Goal: Information Seeking & Learning: Learn about a topic

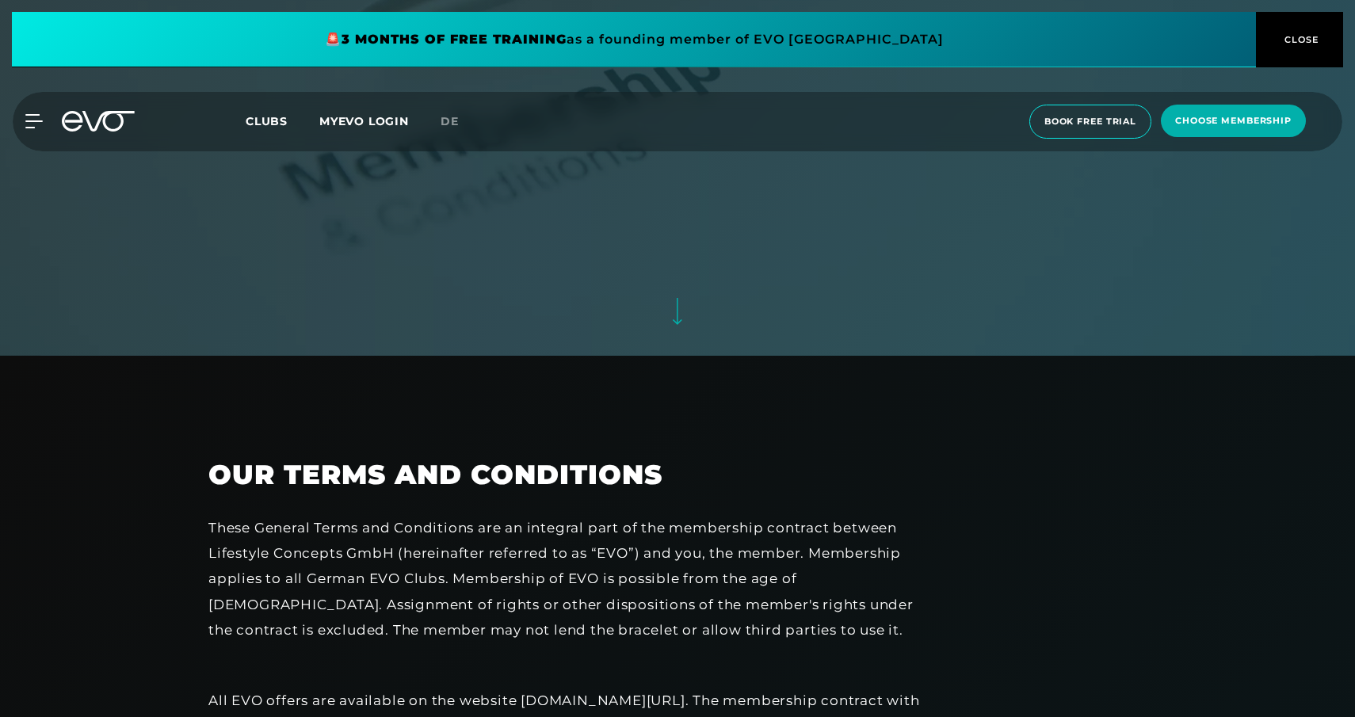
scroll to position [368, 0]
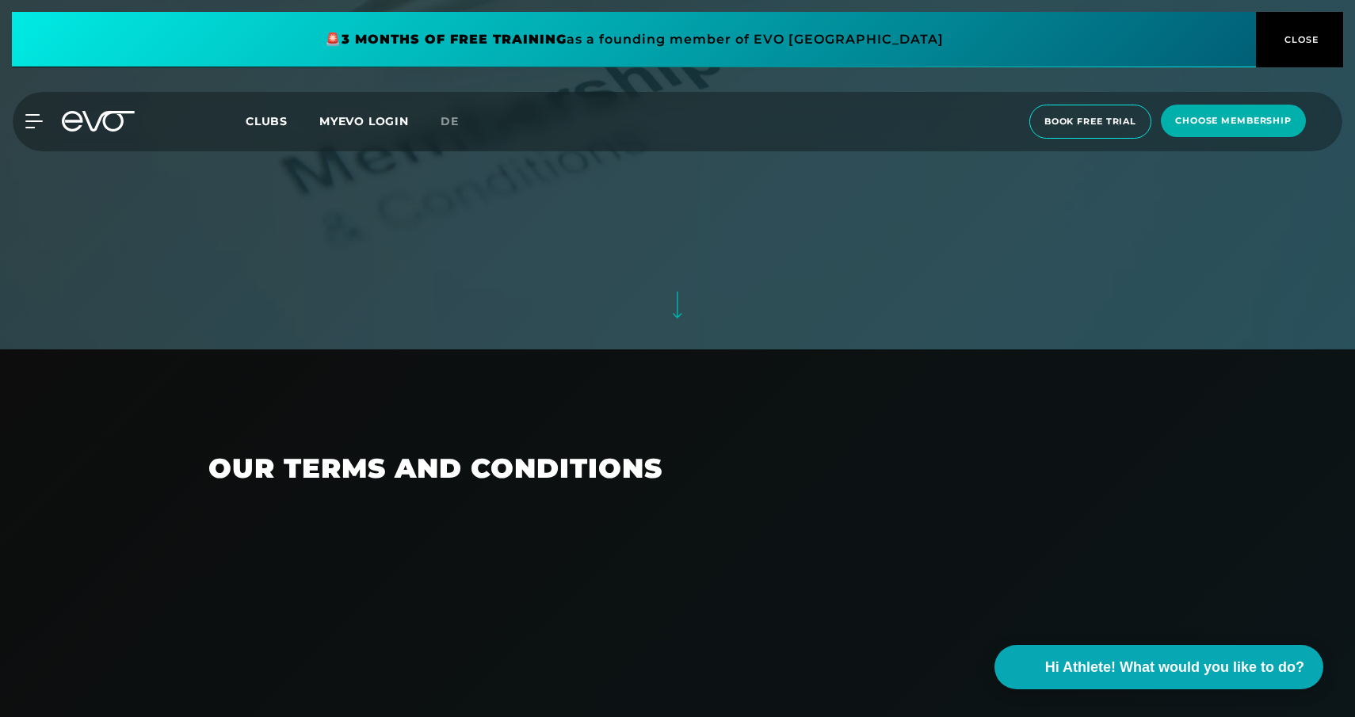
click at [264, 122] on span "Clubs" at bounding box center [267, 121] width 42 height 14
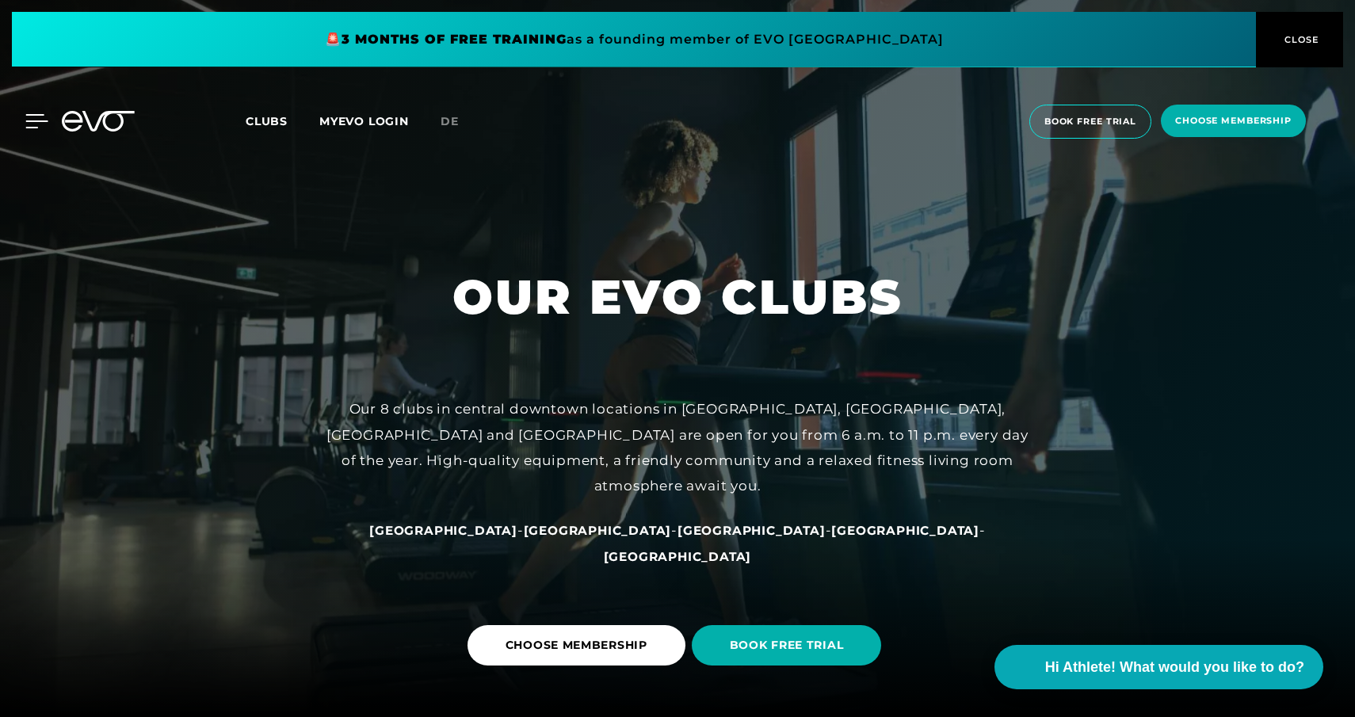
click at [24, 119] on div at bounding box center [25, 121] width 48 height 14
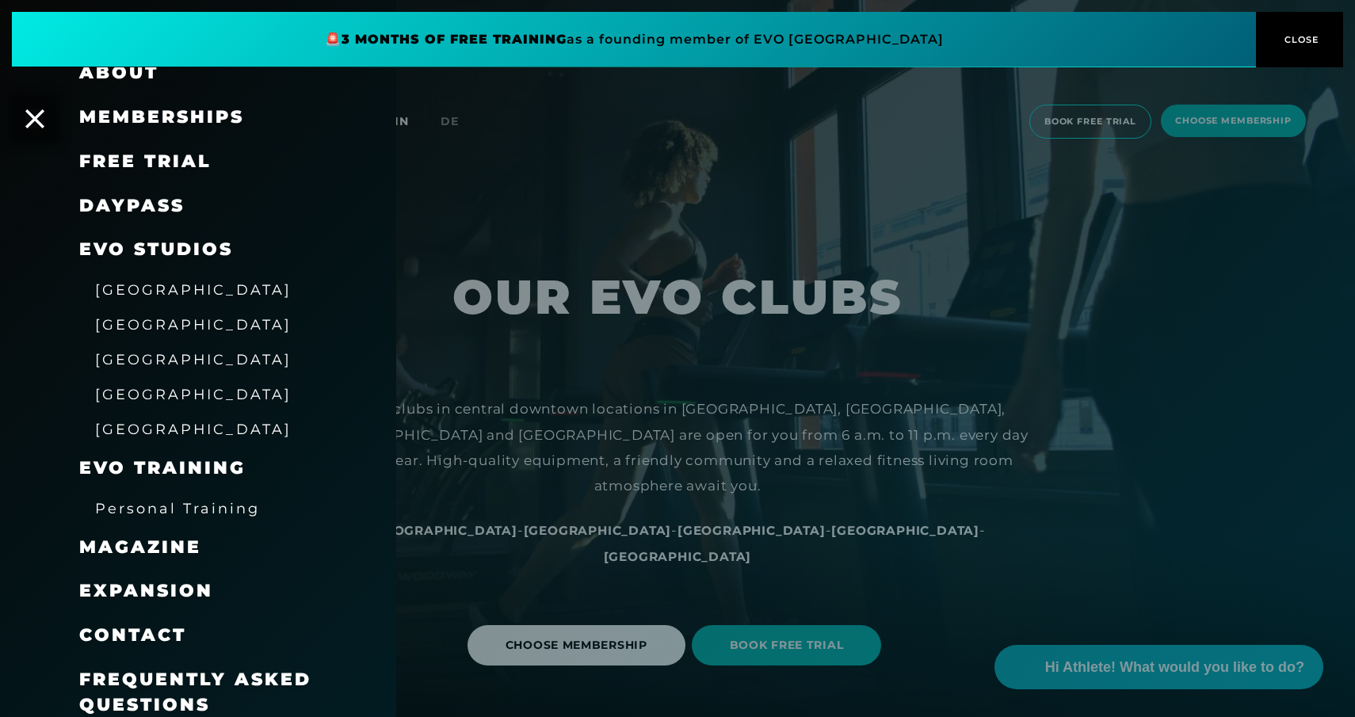
scroll to position [71, 0]
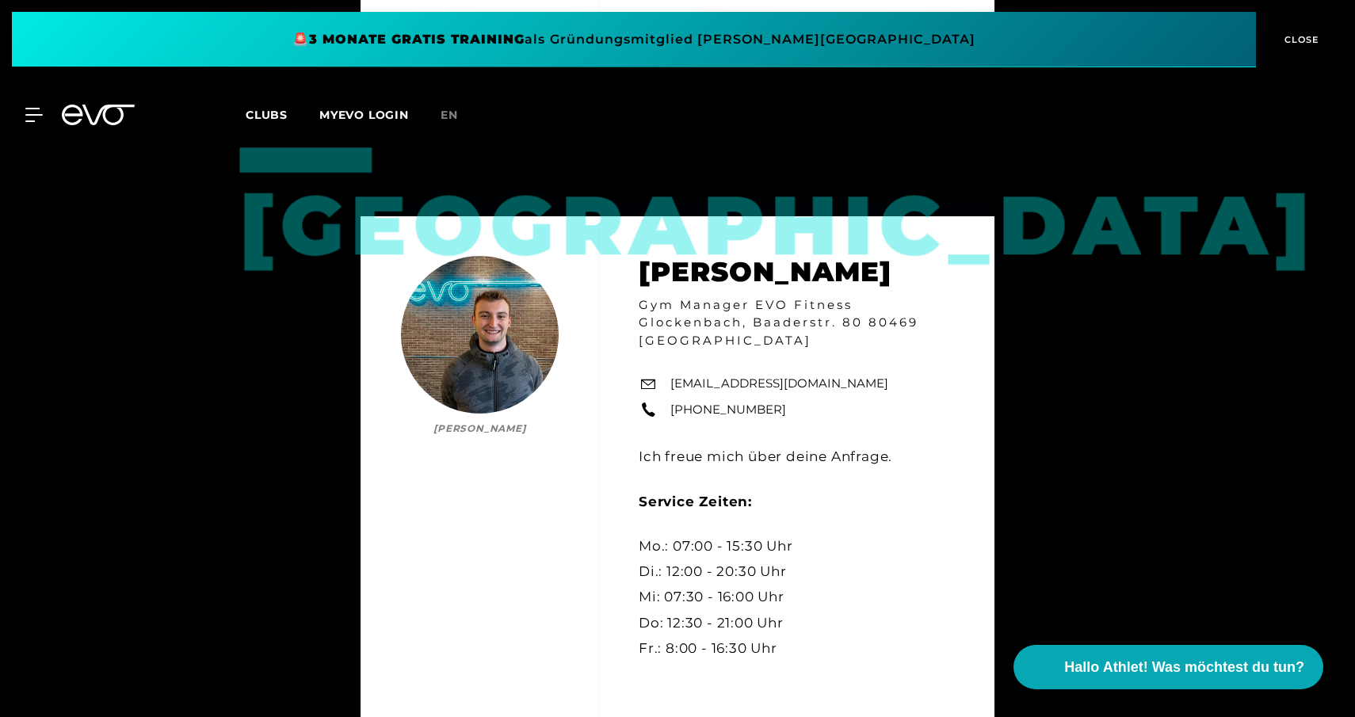
scroll to position [2095, 0]
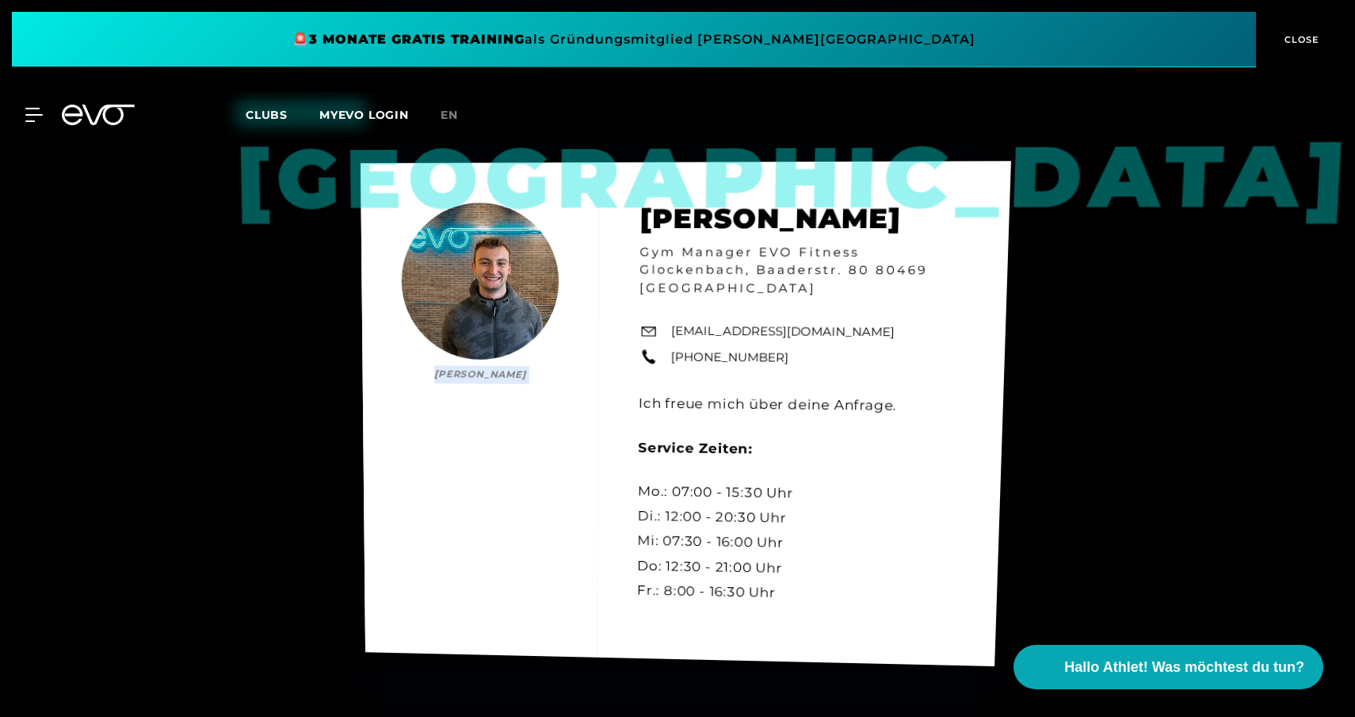
drag, startPoint x: 628, startPoint y: 219, endPoint x: 833, endPoint y: 221, distance: 205.2
click at [833, 220] on div "München Luca Hoffmann Luca Hoffmann Gym Manager EVO Fitness Glockenbach, Baader…" at bounding box center [685, 413] width 650 height 505
click at [833, 221] on div "München Luca Hoffmann Luca Hoffmann Gym Manager EVO Fitness Glockenbach, Baader…" at bounding box center [685, 413] width 650 height 505
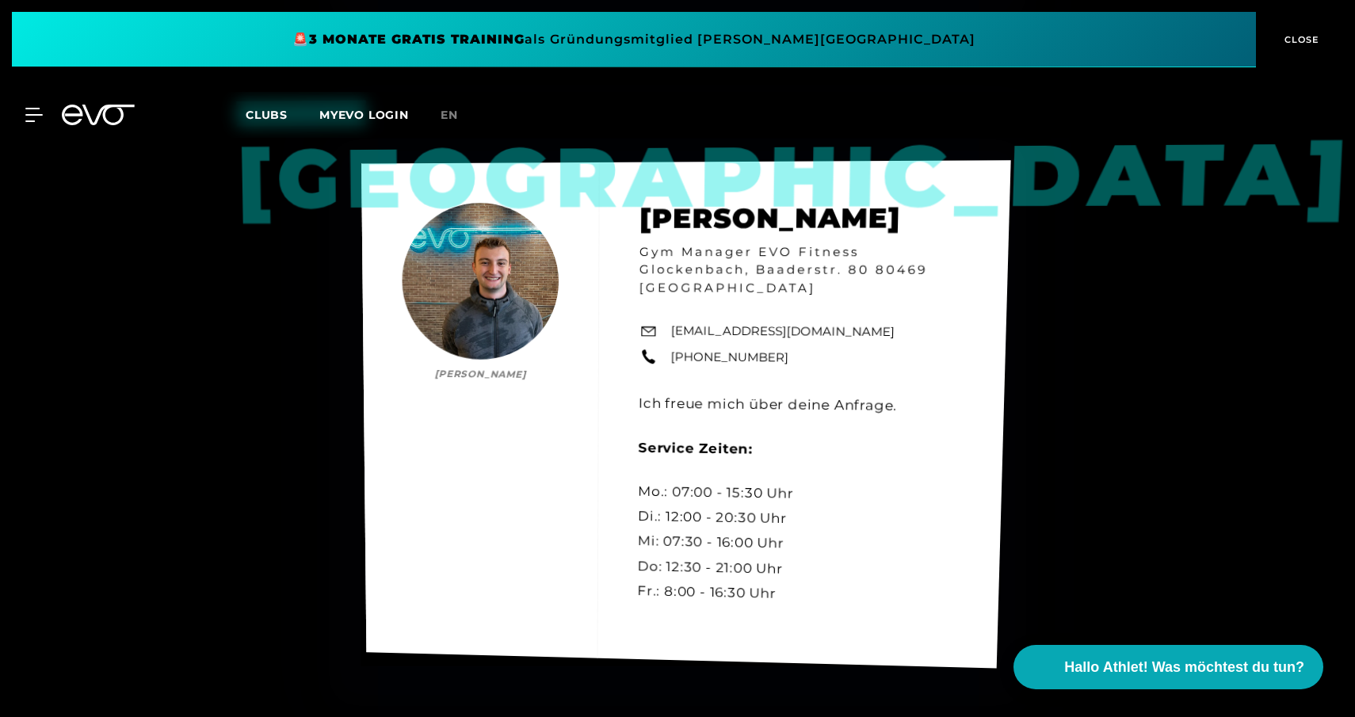
click at [882, 219] on div "München Luca Hoffmann Luca Hoffmann Gym Manager EVO Fitness Glockenbach, Baader…" at bounding box center [686, 414] width 650 height 509
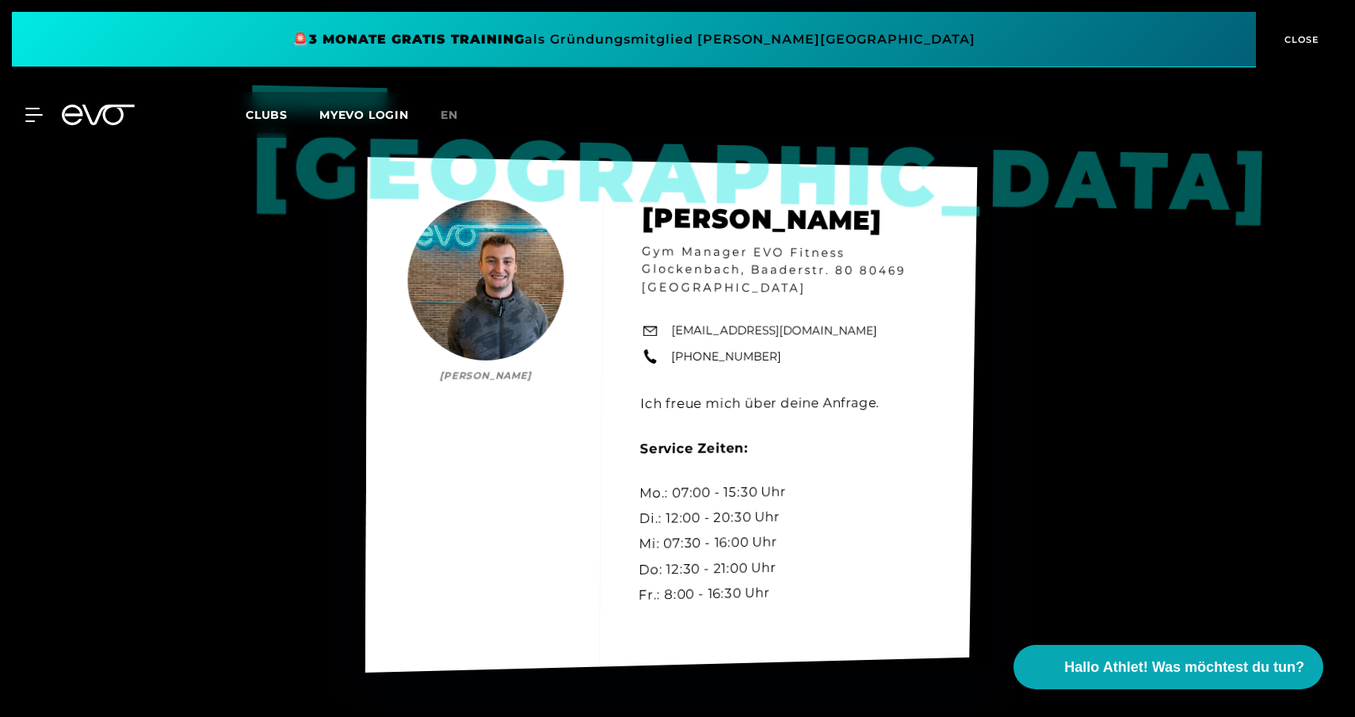
click at [466, 363] on div "München Luca Hoffmann Luca Hoffmann Gym Manager EVO Fitness Glockenbach, Baader…" at bounding box center [671, 415] width 612 height 516
click at [463, 377] on div "München Luca Hoffmann Luca Hoffmann Gym Manager EVO Fitness Glockenbach, Baader…" at bounding box center [671, 415] width 610 height 517
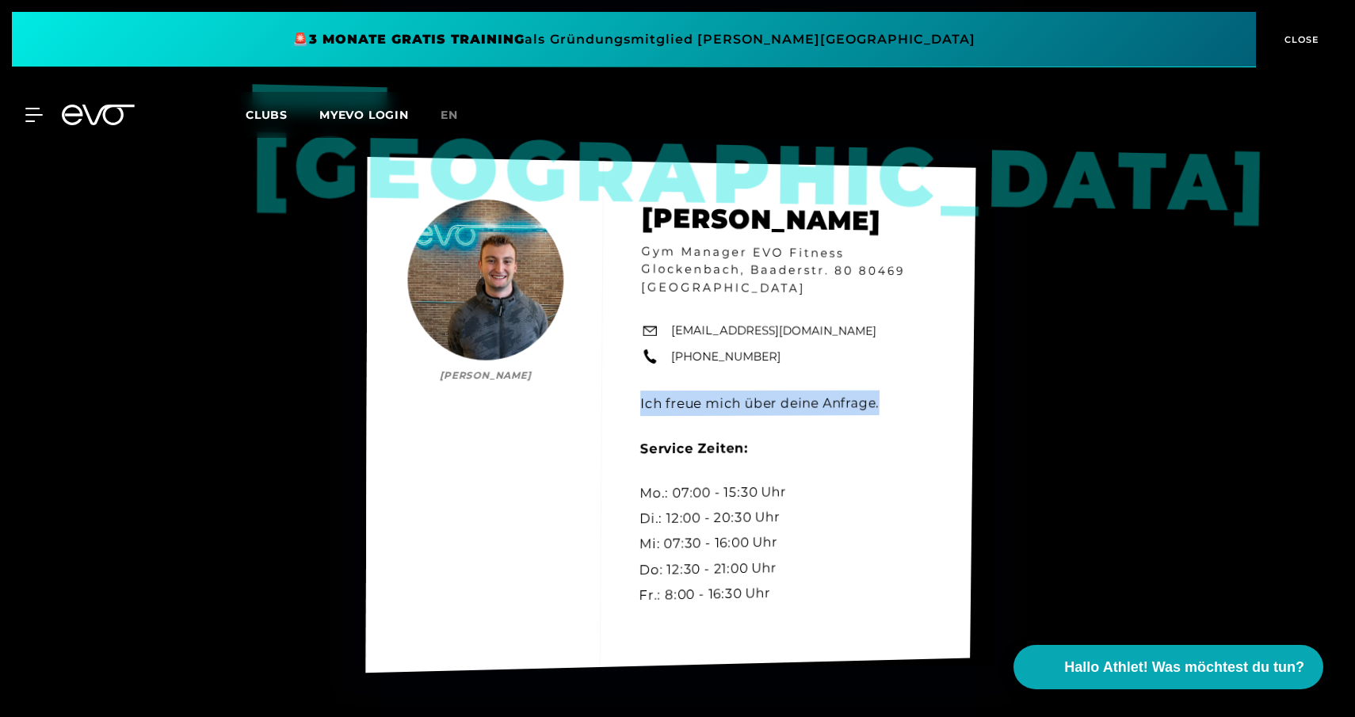
click at [463, 377] on div "München Luca Hoffmann Luca Hoffmann Gym Manager EVO Fitness Glockenbach, Baader…" at bounding box center [671, 415] width 610 height 517
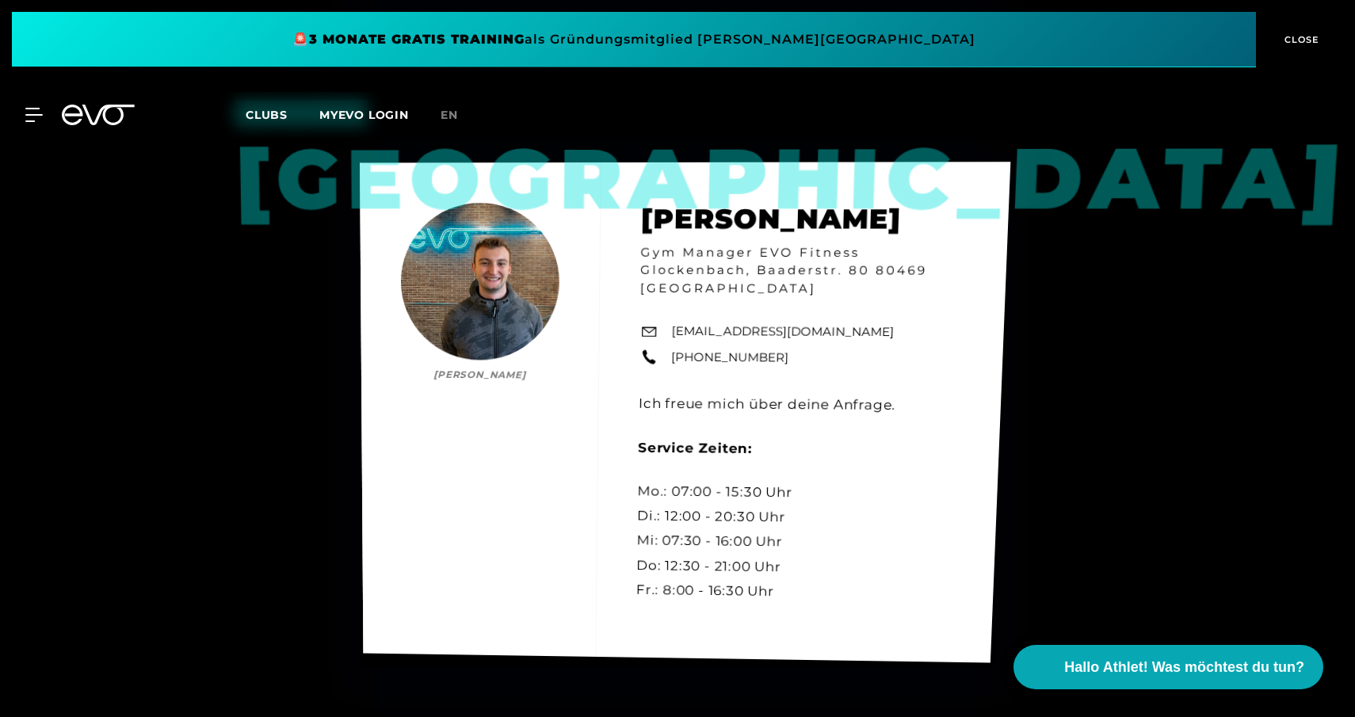
click at [761, 236] on div "München Luca Hoffmann Luca Hoffmann Gym Manager EVO Fitness Glockenbach, Baader…" at bounding box center [685, 412] width 650 height 501
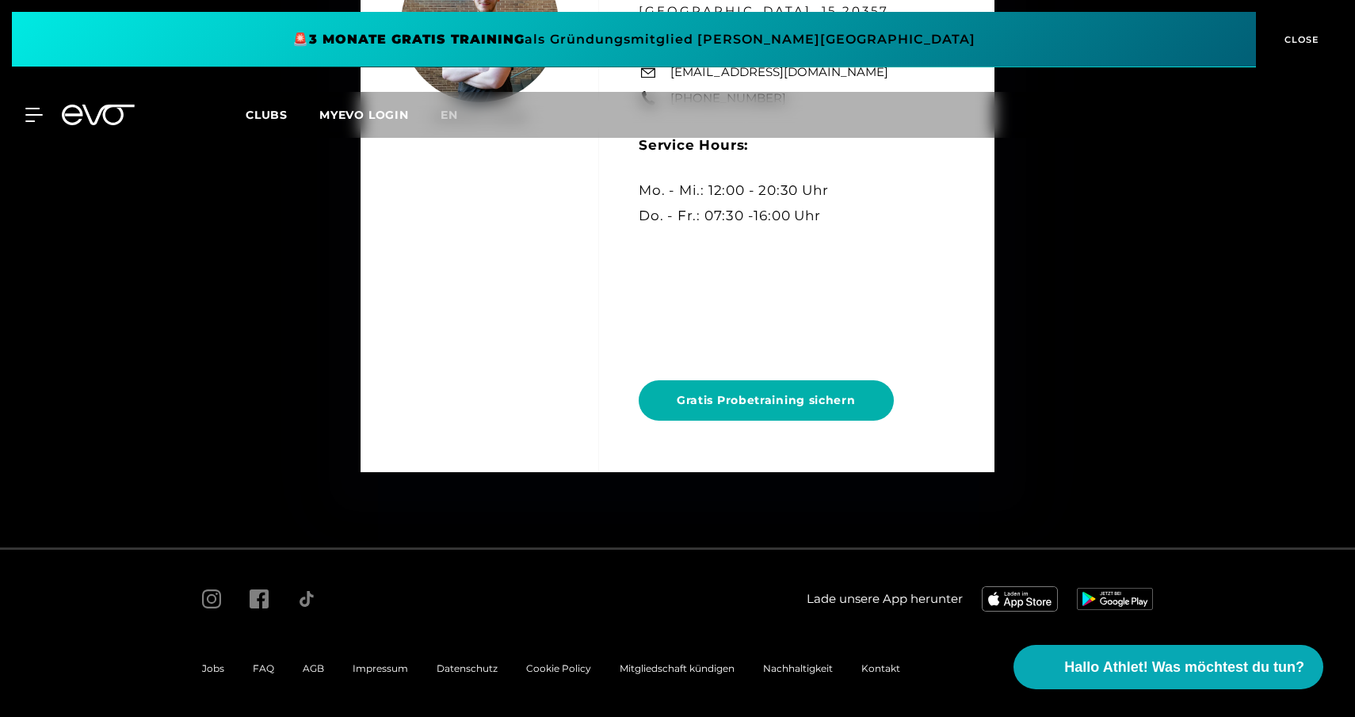
scroll to position [8774, 0]
click at [376, 669] on span "Impressum" at bounding box center [380, 669] width 55 height 12
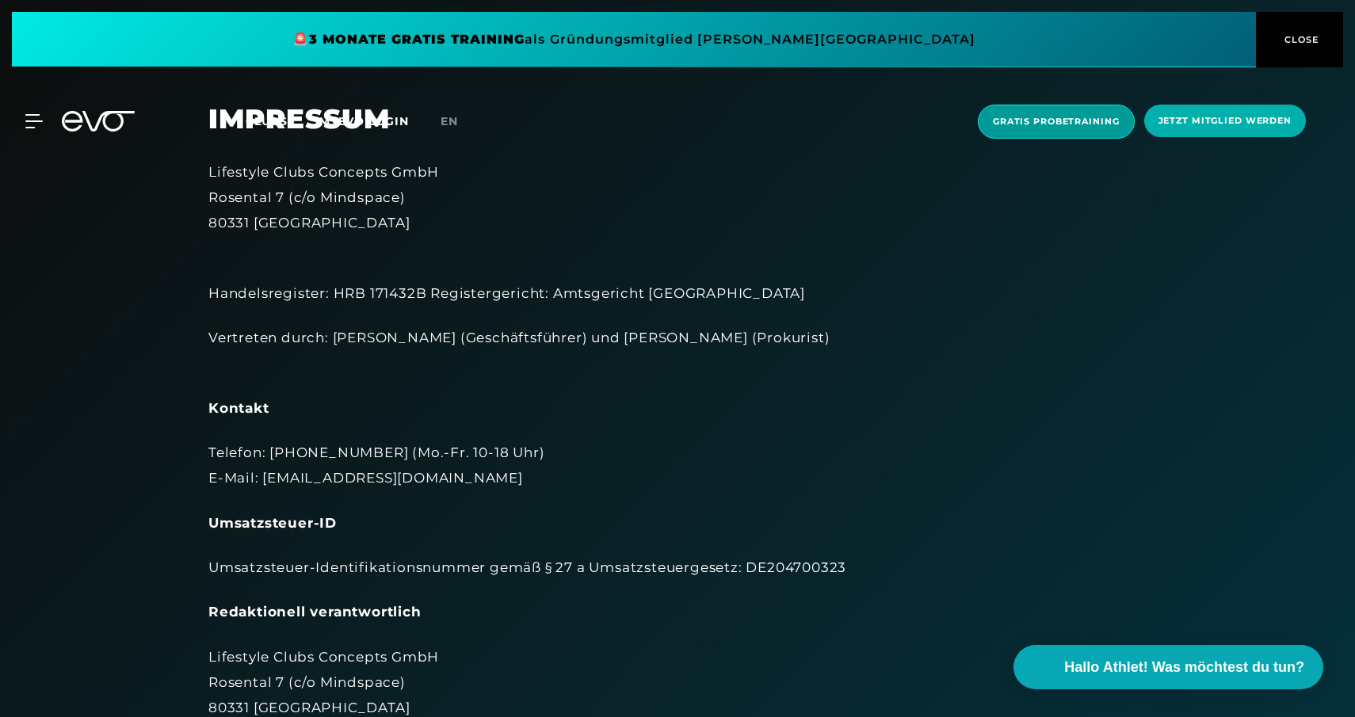
scroll to position [-1, 0]
click at [1019, 130] on span "Gratis Probetraining" at bounding box center [1056, 122] width 157 height 34
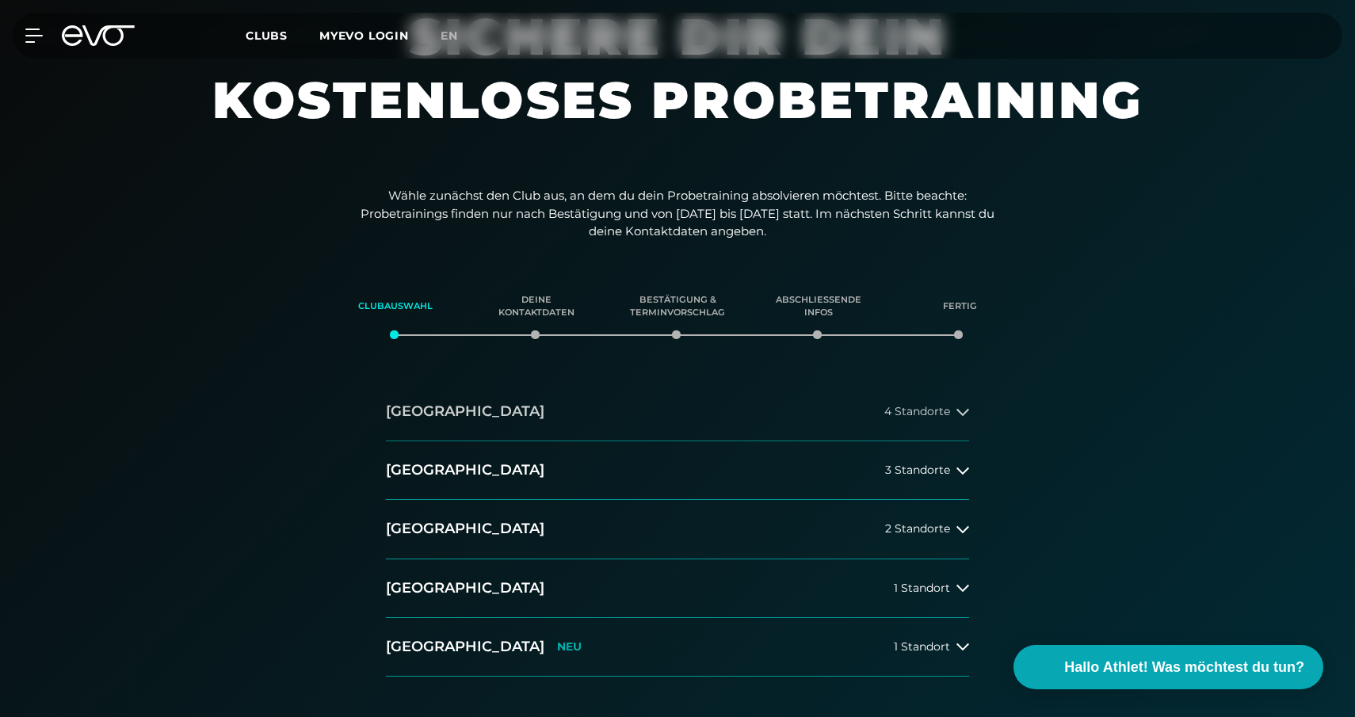
scroll to position [101, 0]
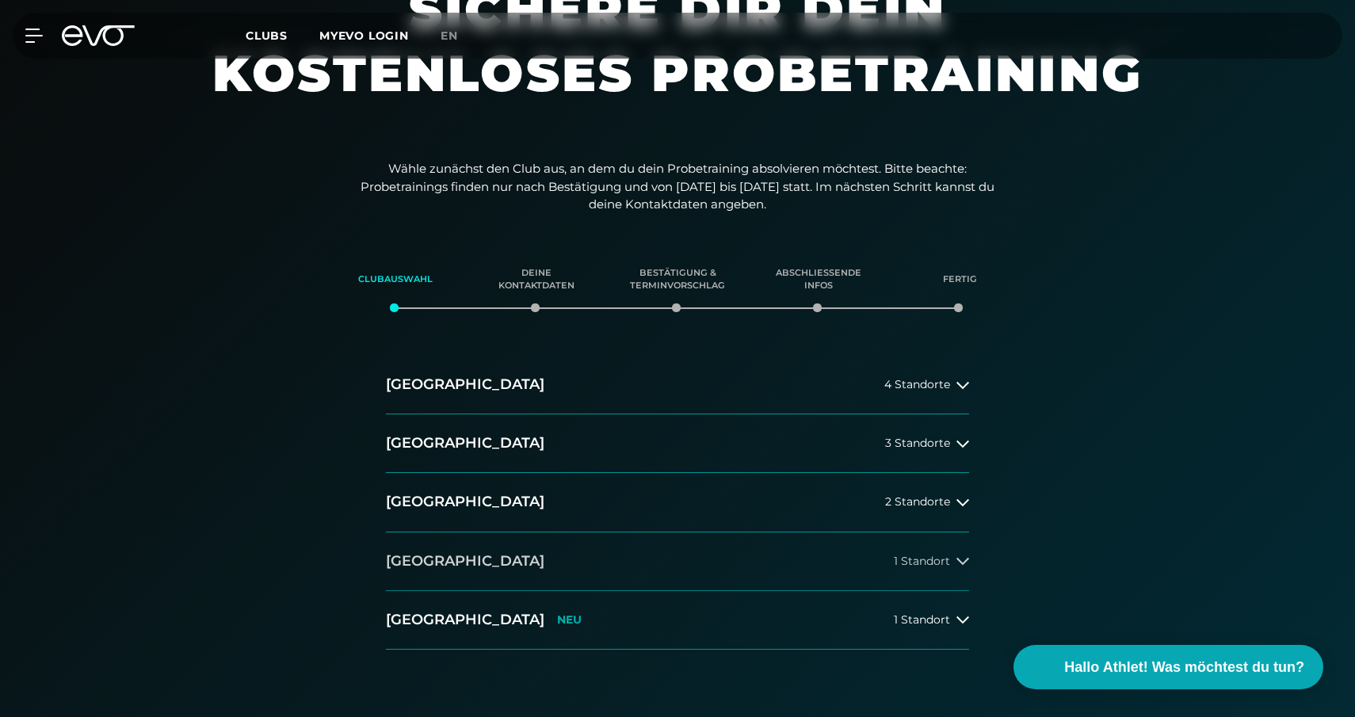
click at [936, 555] on span "1 Standort" at bounding box center [922, 561] width 56 height 12
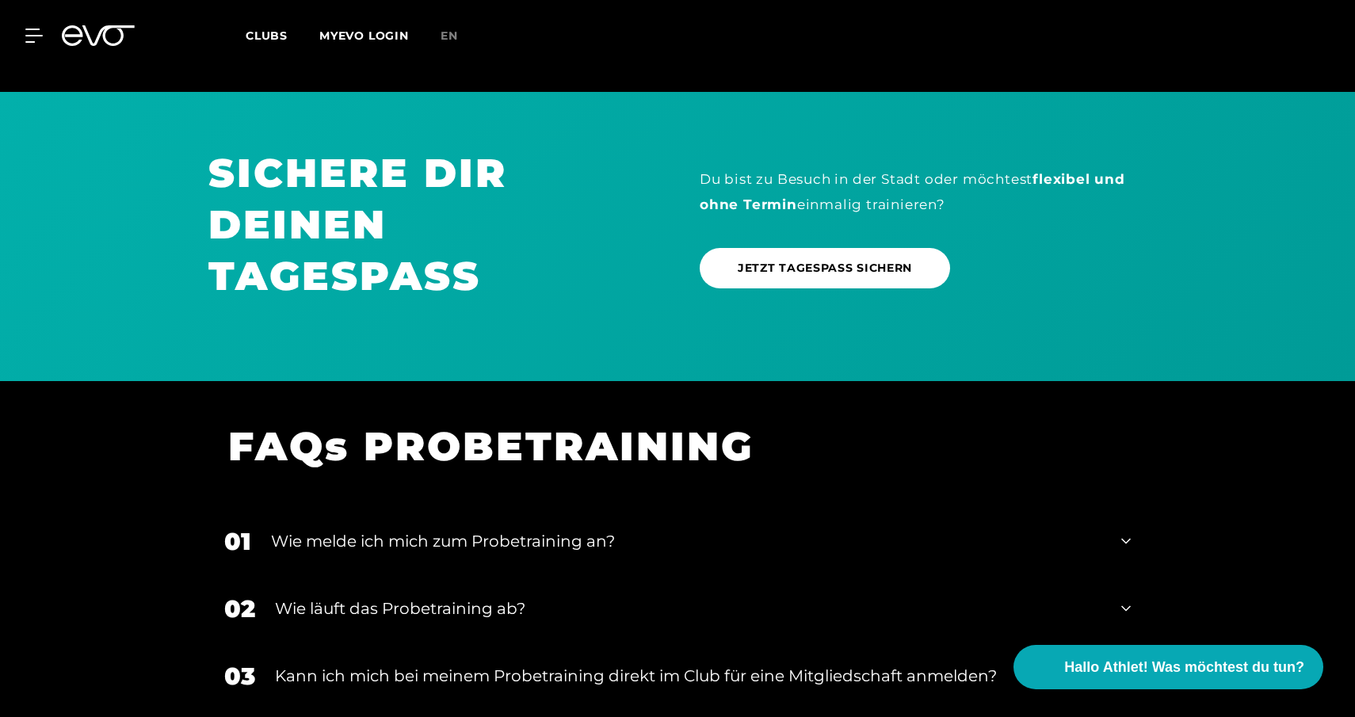
scroll to position [1473, 0]
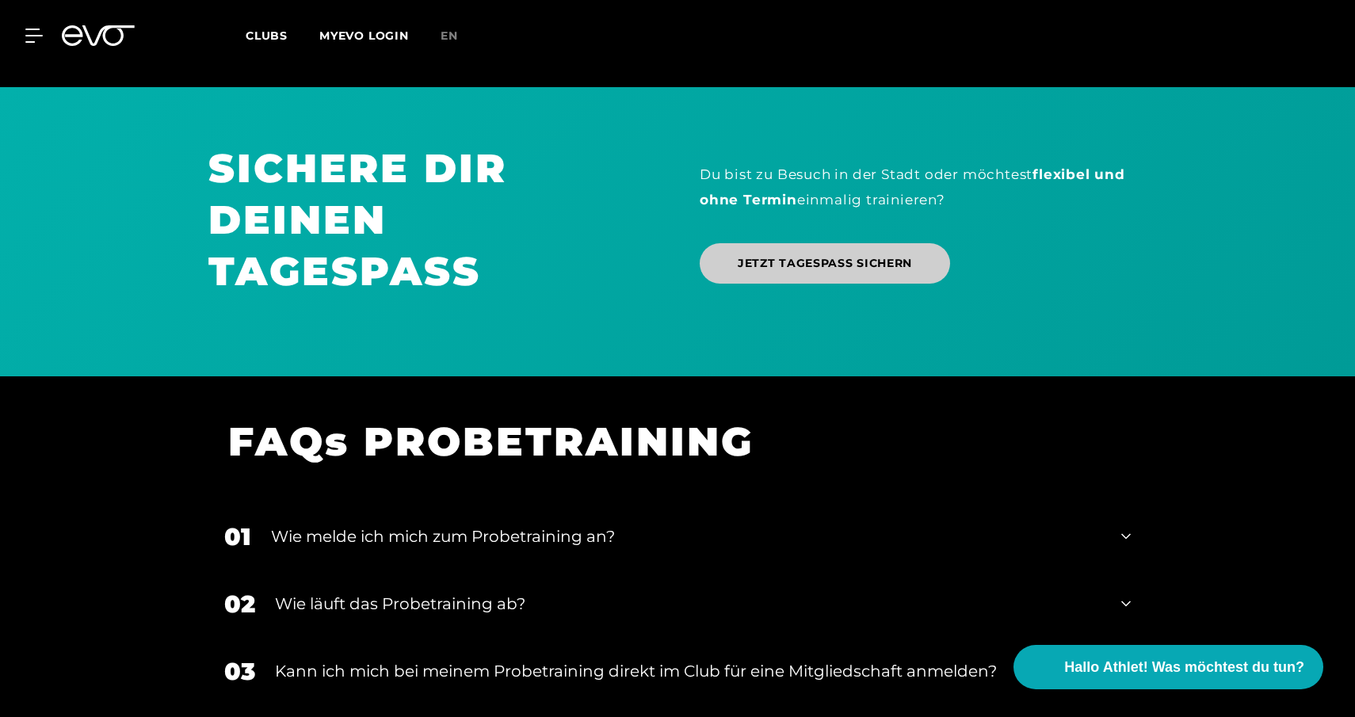
click at [837, 261] on span "JETZT TAGESPASS SICHERN" at bounding box center [825, 263] width 174 height 17
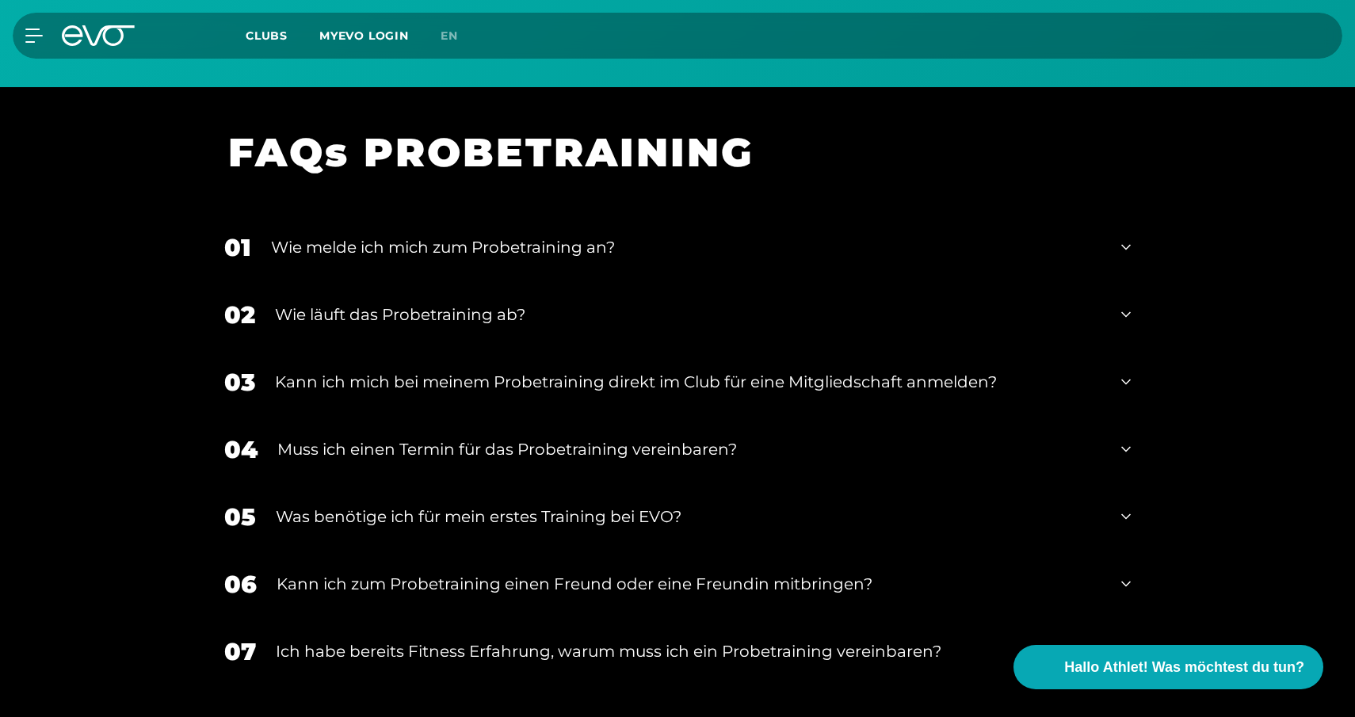
scroll to position [1845, 0]
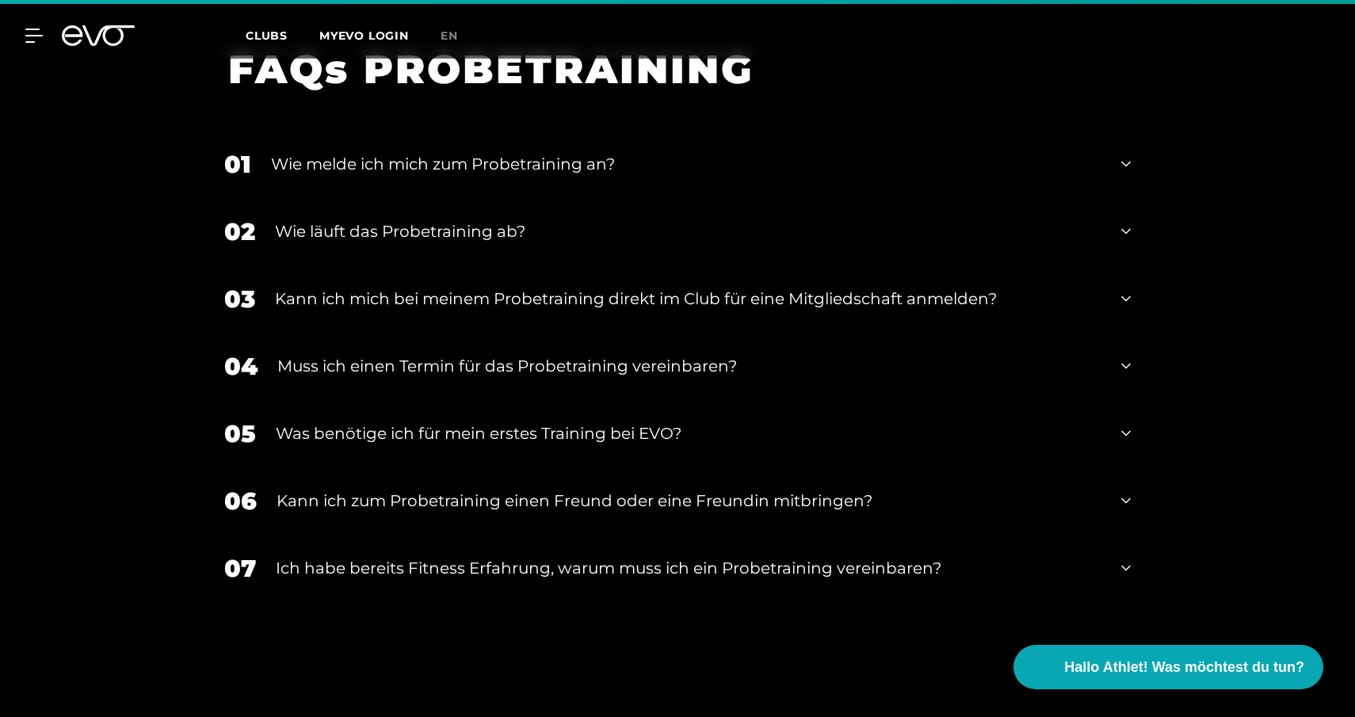
click at [692, 356] on div "Muss ich einen Termin für das Probetraining vereinbaren?" at bounding box center [689, 366] width 824 height 24
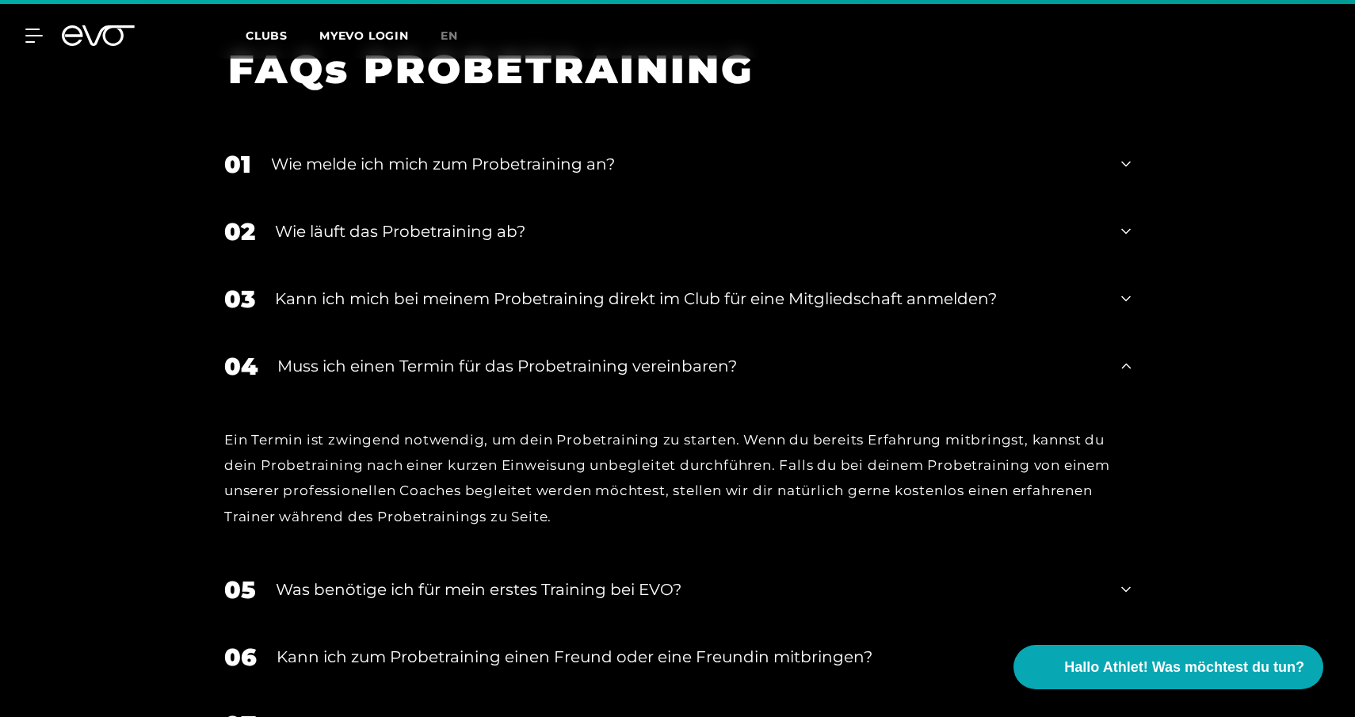
click at [692, 356] on div "Muss ich einen Termin für das Probetraining vereinbaren?" at bounding box center [689, 366] width 824 height 24
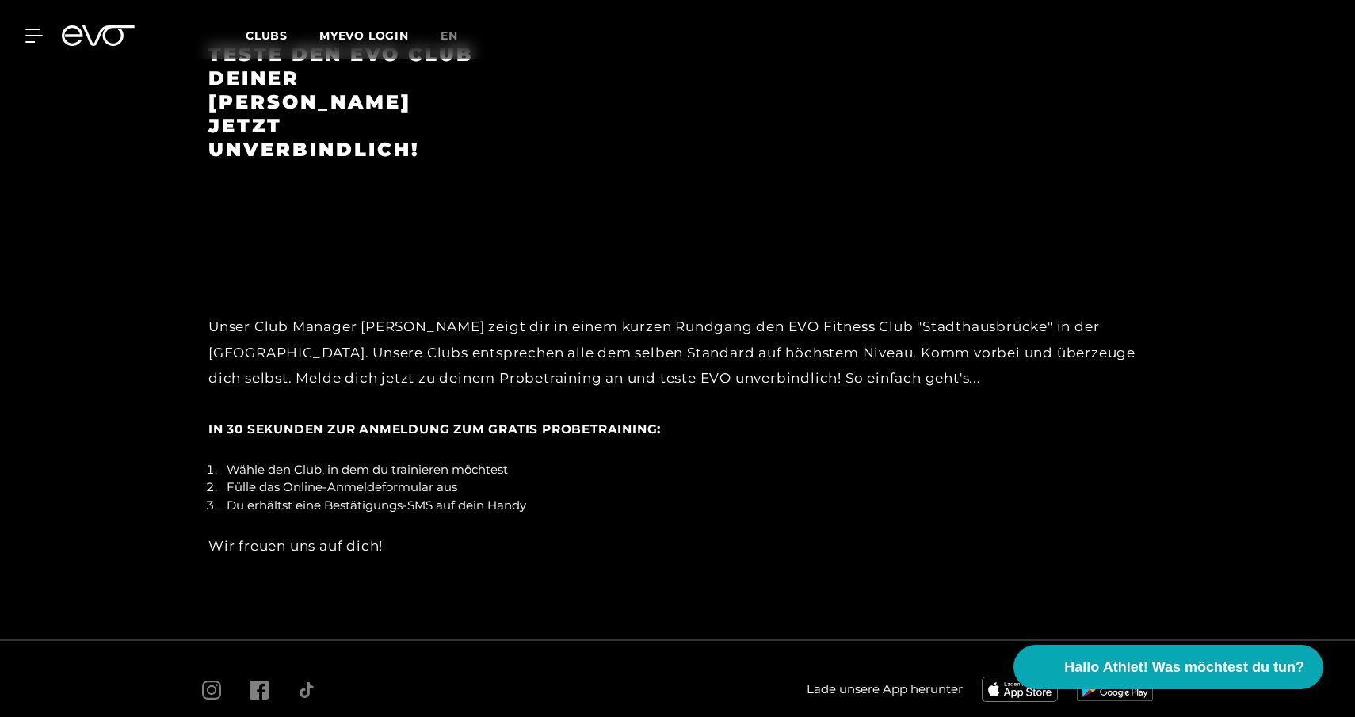
scroll to position [2702, 0]
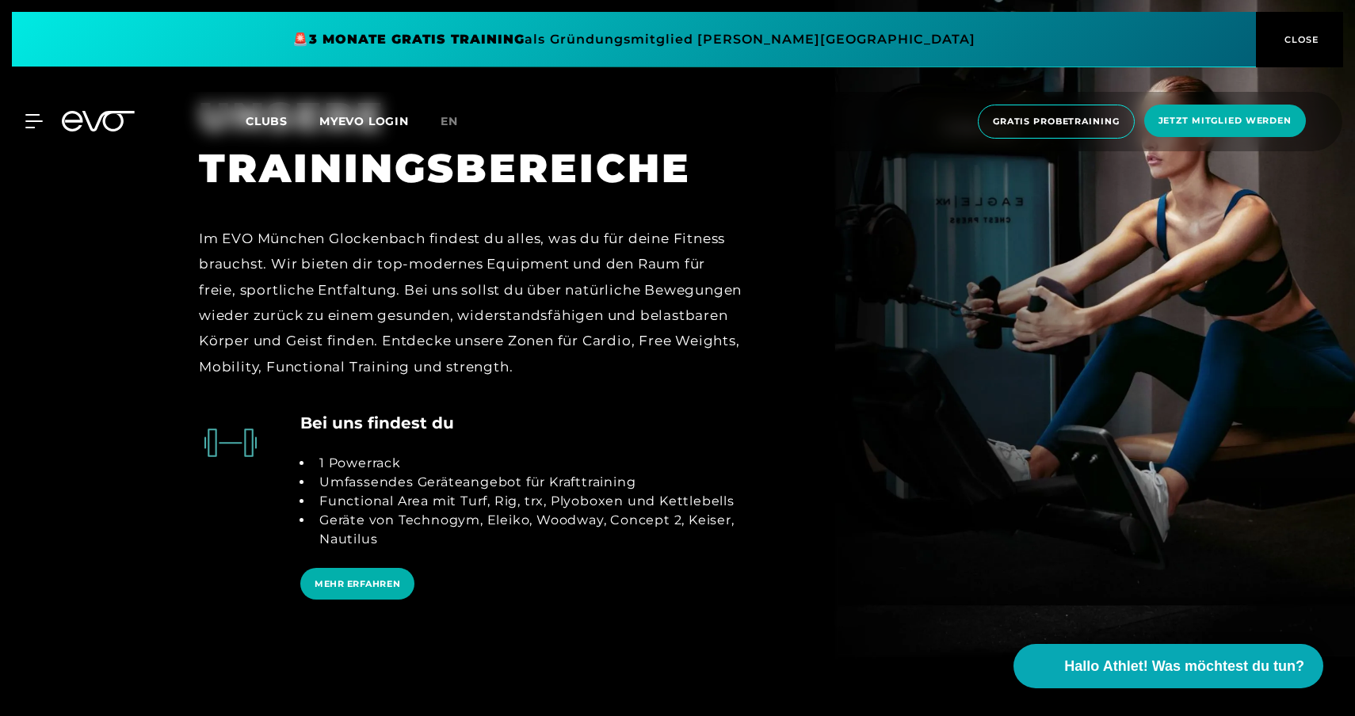
scroll to position [3682, 0]
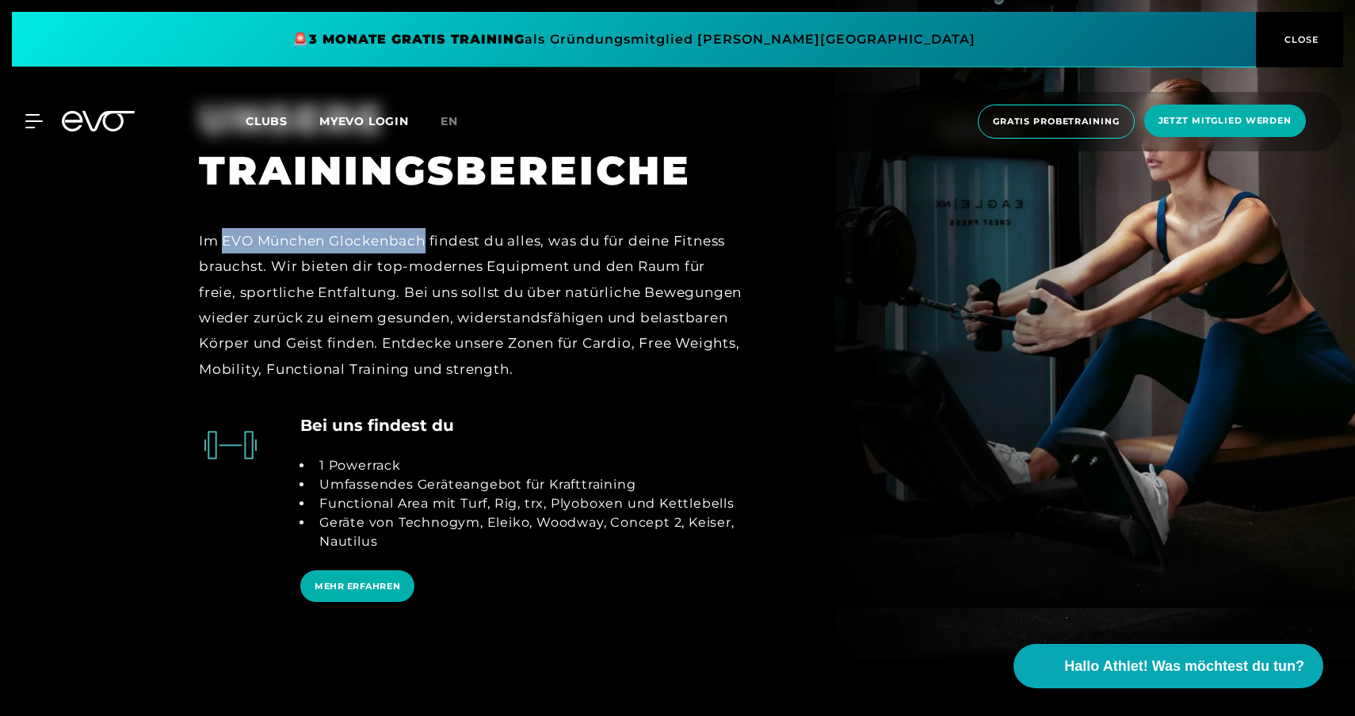
drag, startPoint x: 221, startPoint y: 214, endPoint x: 429, endPoint y: 213, distance: 208.4
click at [429, 228] on div "Im EVO München Glockenbach findest du alles, was du für deine Fitness brauchst.…" at bounding box center [471, 305] width 545 height 154
copy div "EVO München Glockenbach"
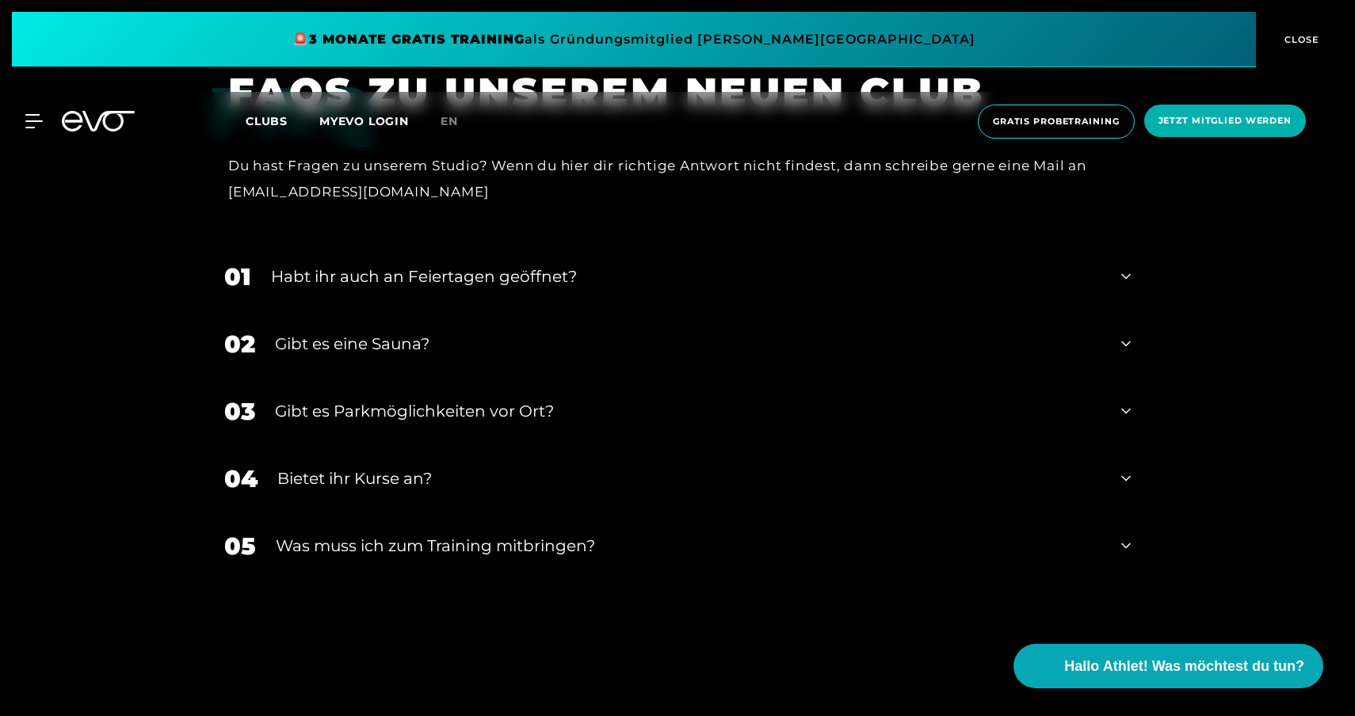
scroll to position [5096, 0]
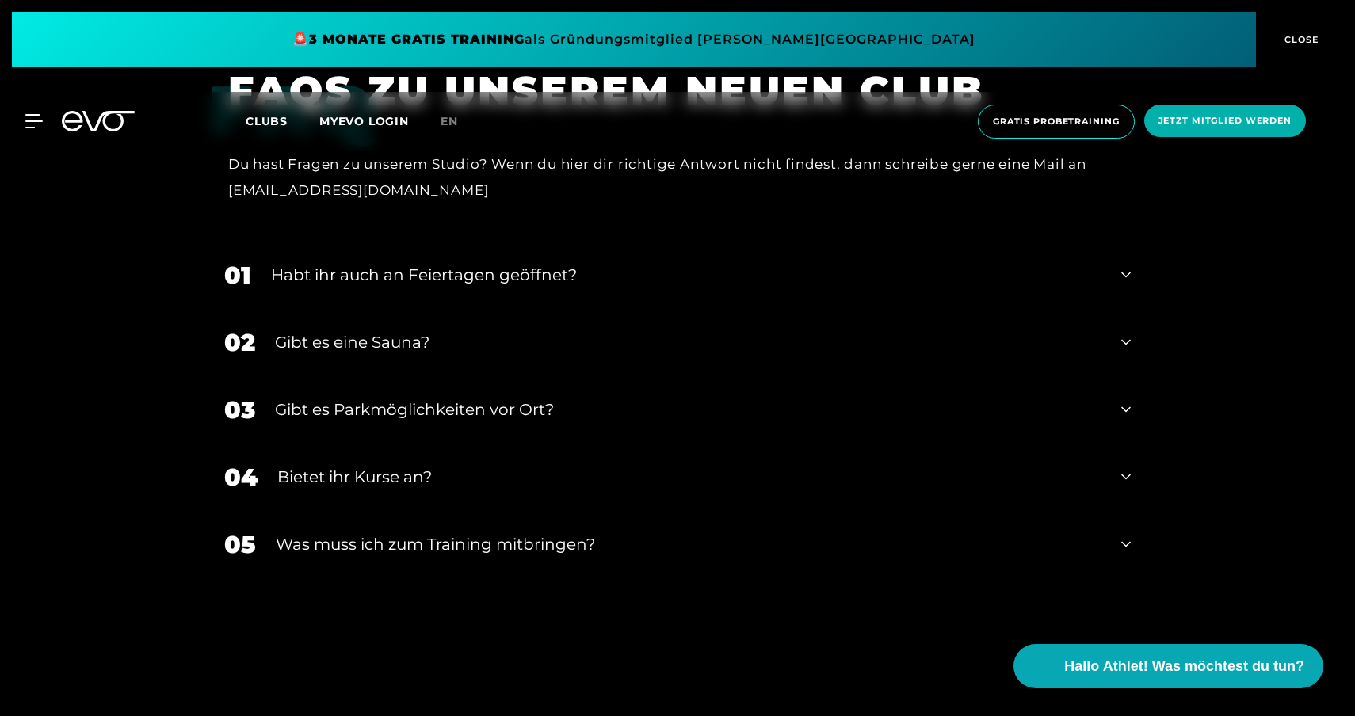
click at [658, 263] on div "Habt ihr auch an Feiertagen geöffnet?" at bounding box center [686, 275] width 830 height 24
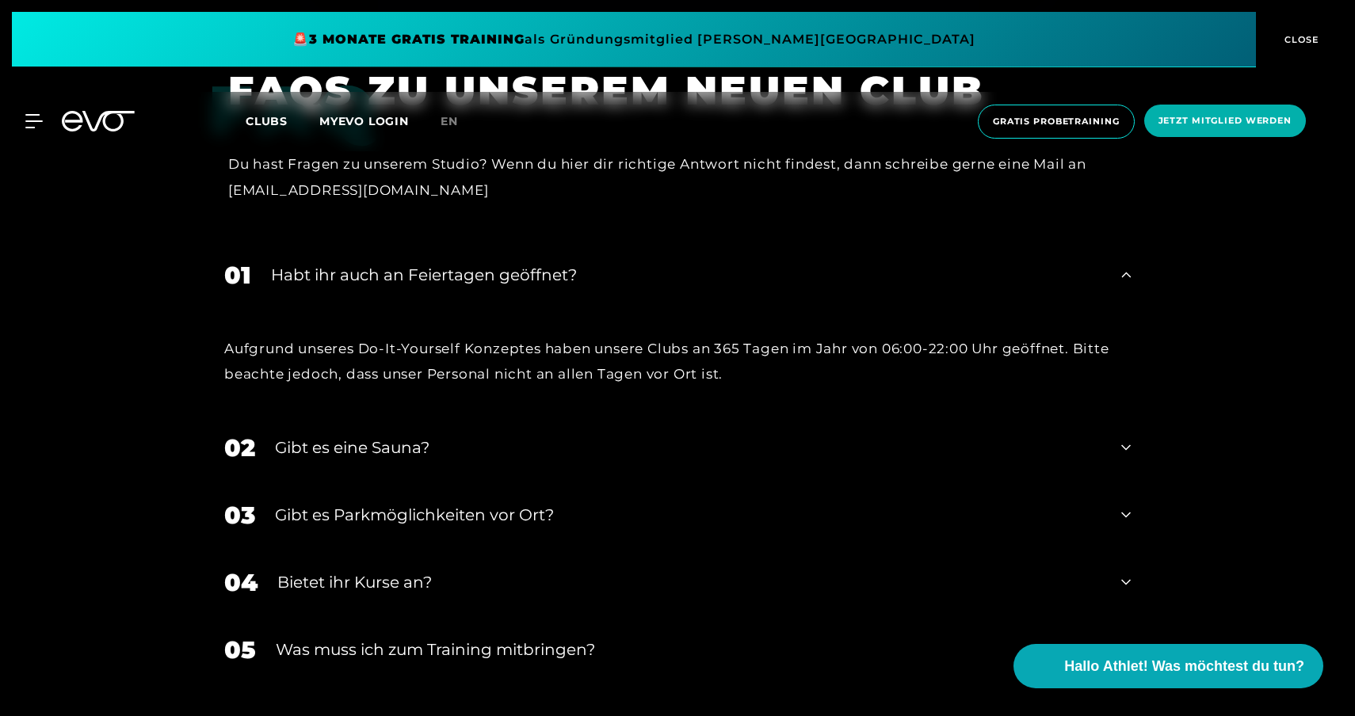
click at [655, 263] on div "Habt ihr auch an Feiertagen geöffnet?" at bounding box center [686, 275] width 830 height 24
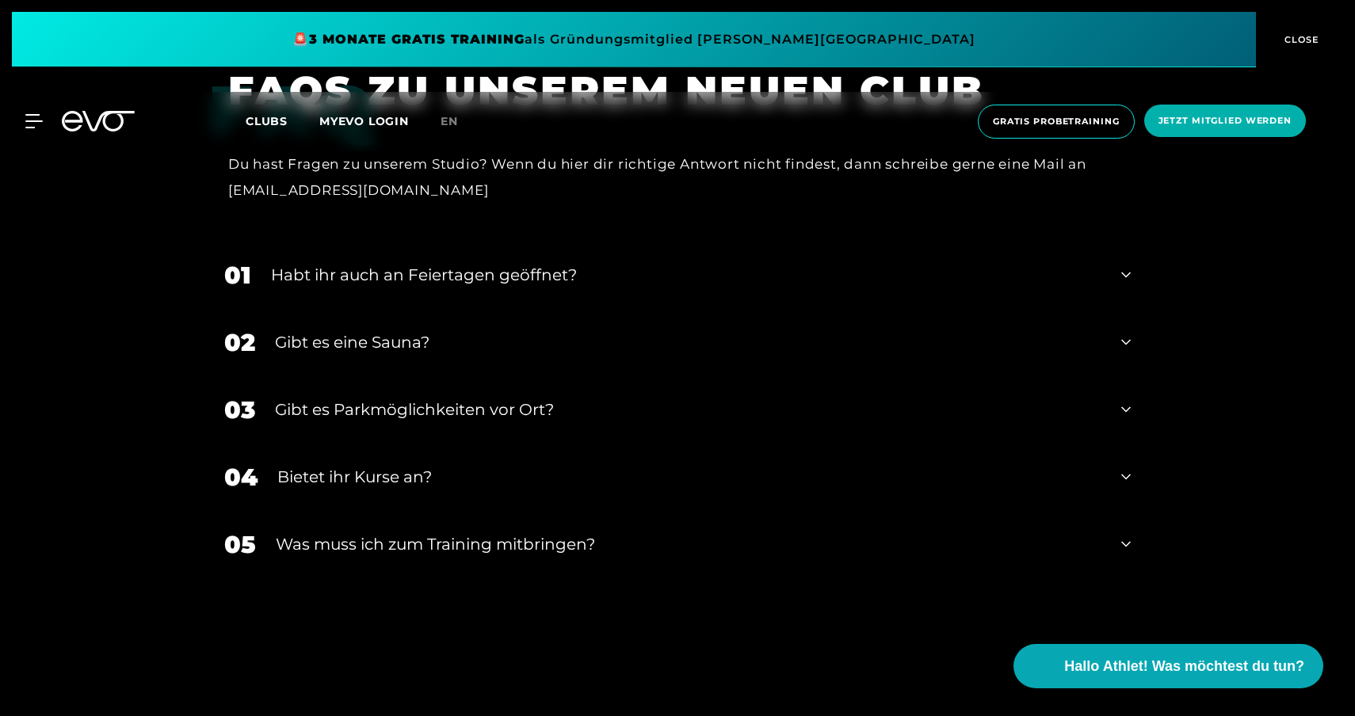
click at [609, 263] on div "Habt ihr auch an Feiertagen geöffnet?" at bounding box center [686, 275] width 830 height 24
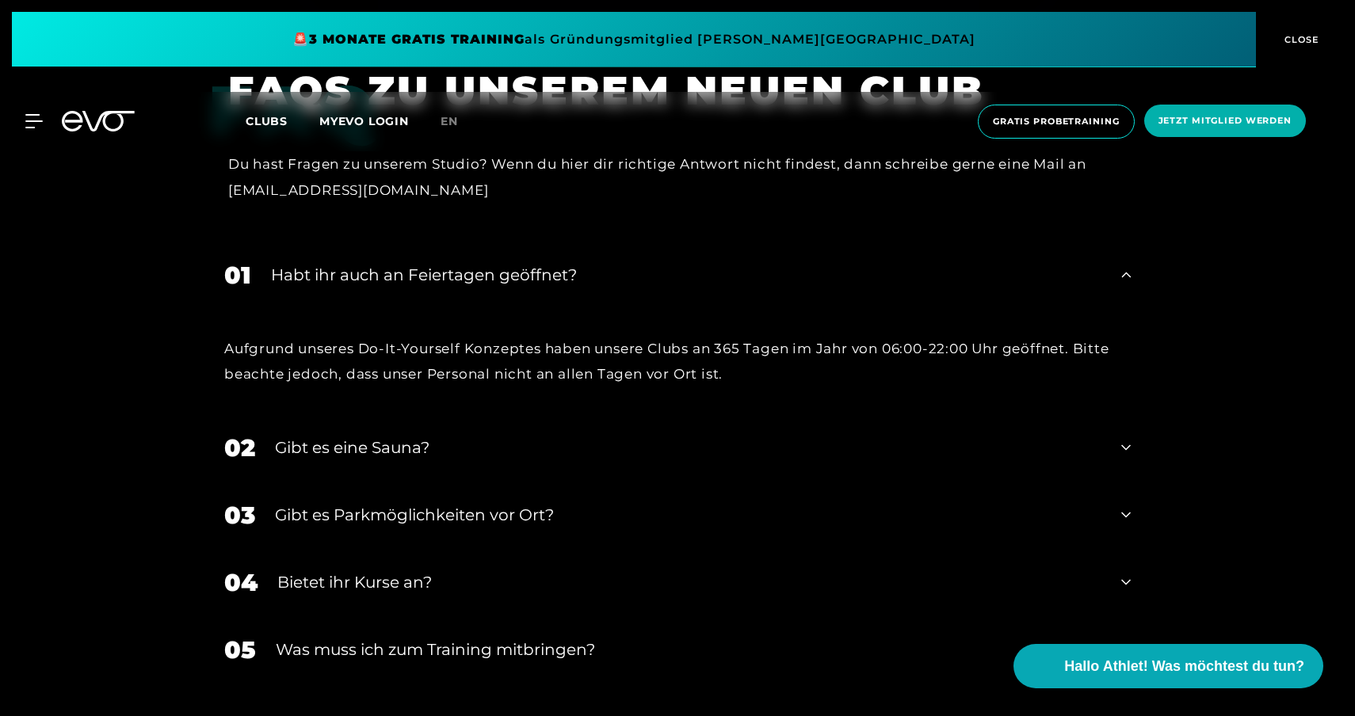
click at [609, 263] on div "Habt ihr auch an Feiertagen geöffnet?" at bounding box center [686, 275] width 830 height 24
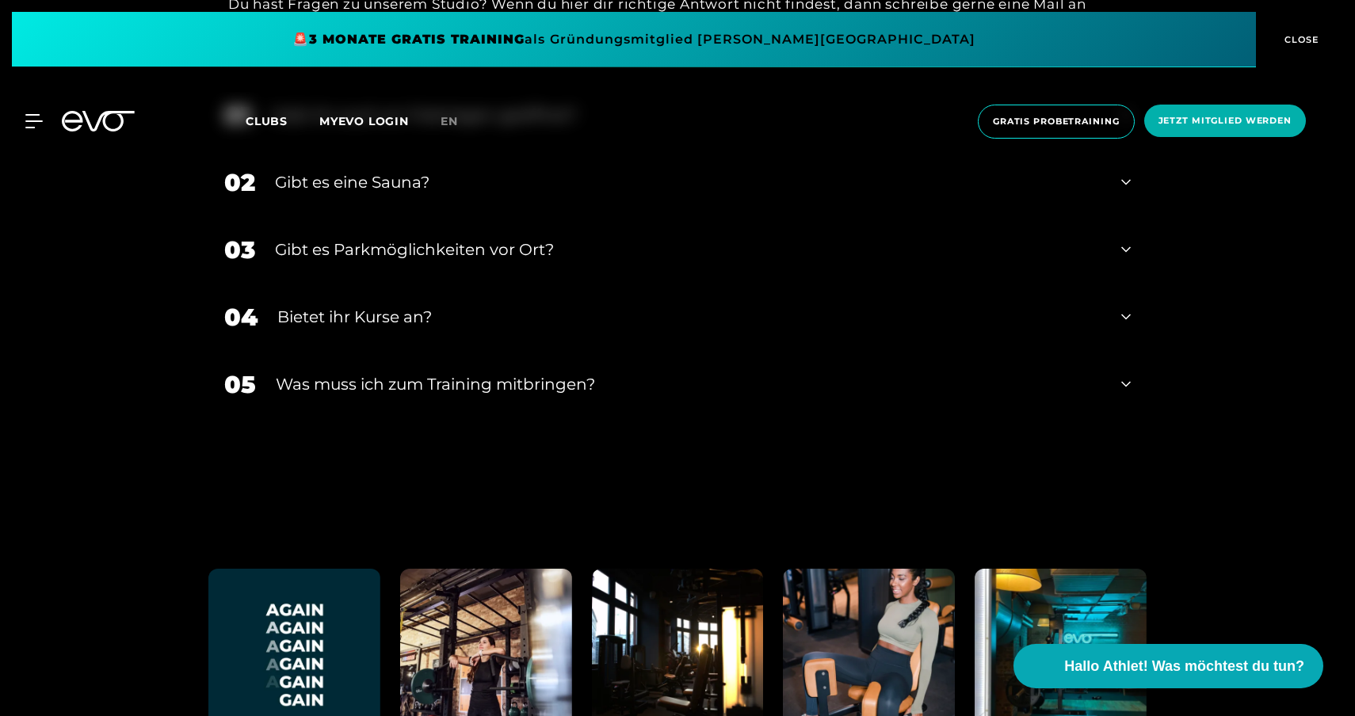
scroll to position [5222, 0]
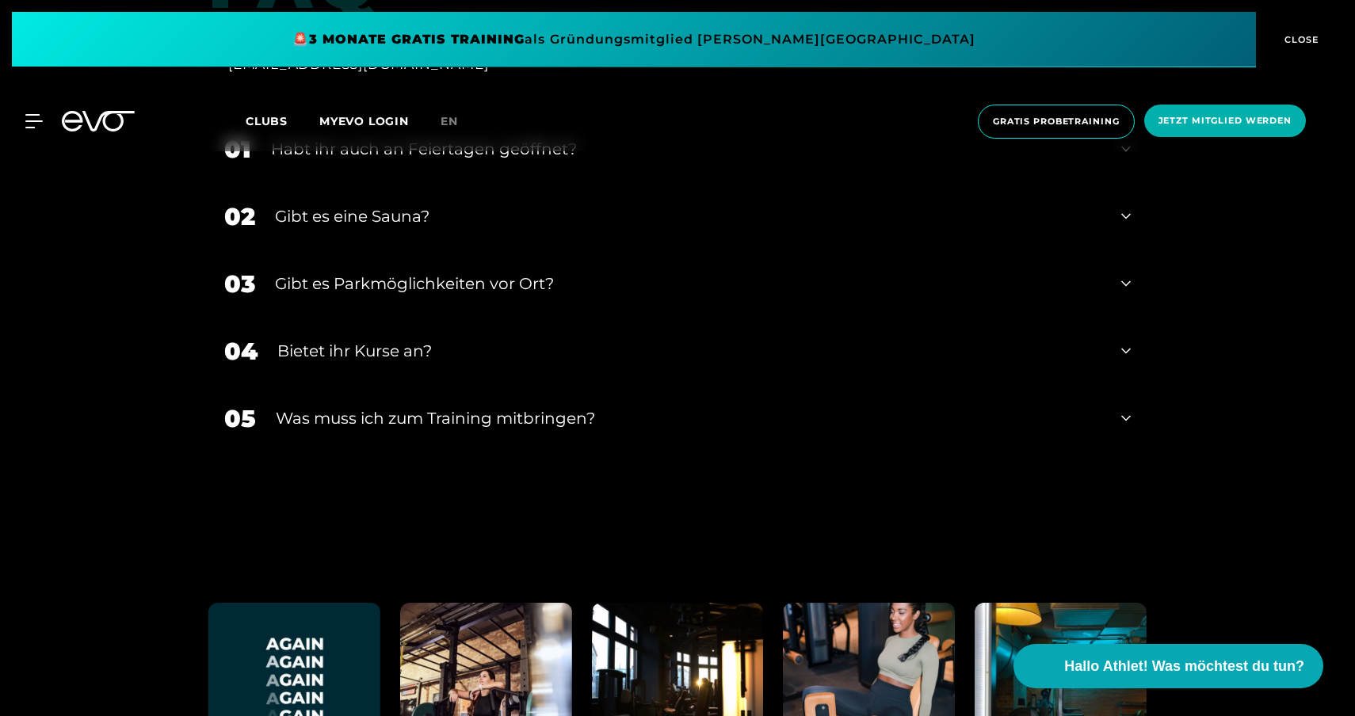
click at [646, 339] on div "Bietet ihr Kurse an?" at bounding box center [689, 351] width 824 height 24
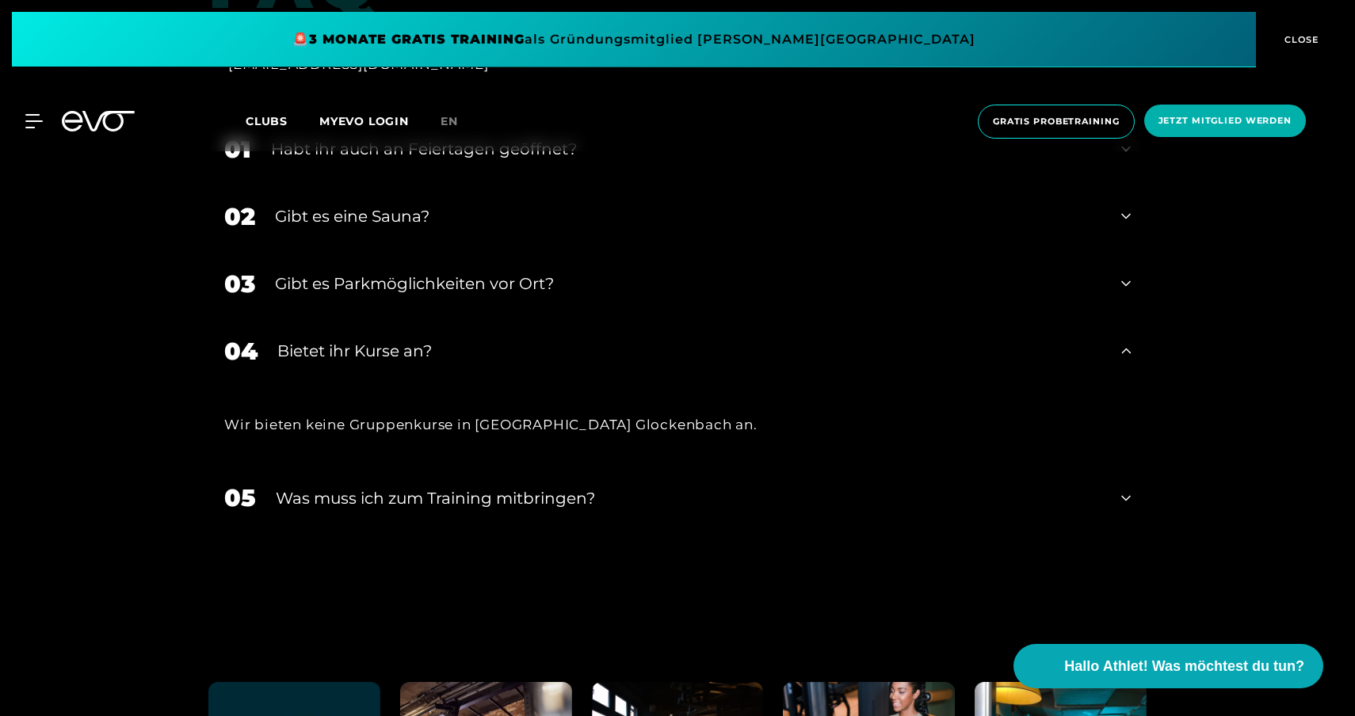
click at [646, 339] on div "Bietet ihr Kurse an?" at bounding box center [689, 351] width 824 height 24
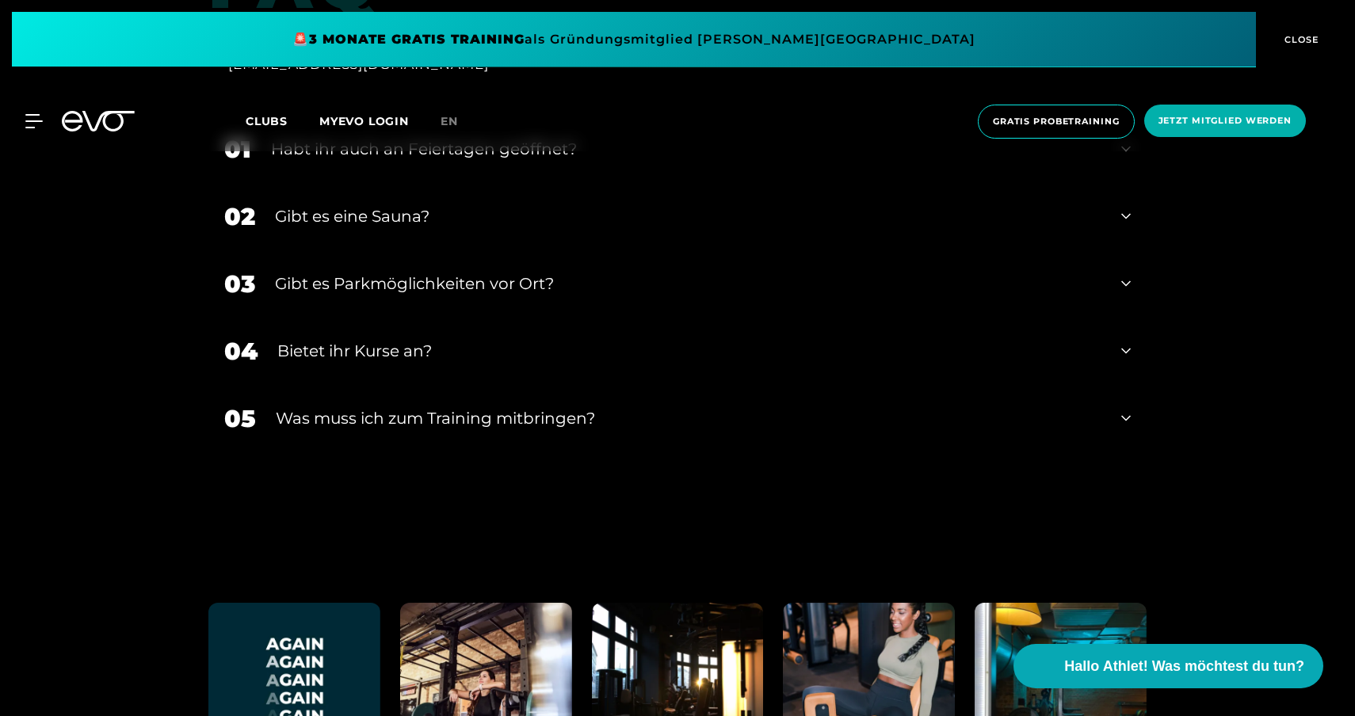
click at [569, 406] on div "Was muss ich zum Training mitbringen?" at bounding box center [689, 418] width 826 height 24
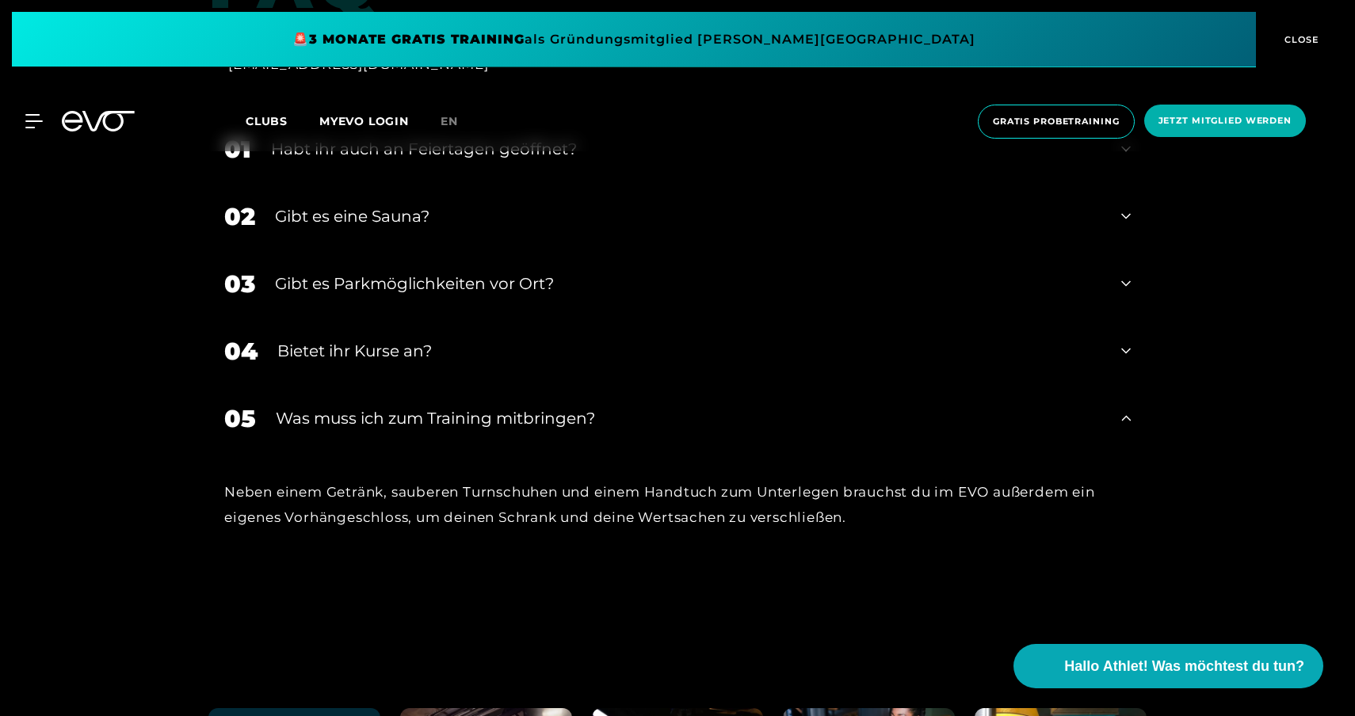
click at [536, 339] on div "Bietet ihr Kurse an?" at bounding box center [689, 351] width 824 height 24
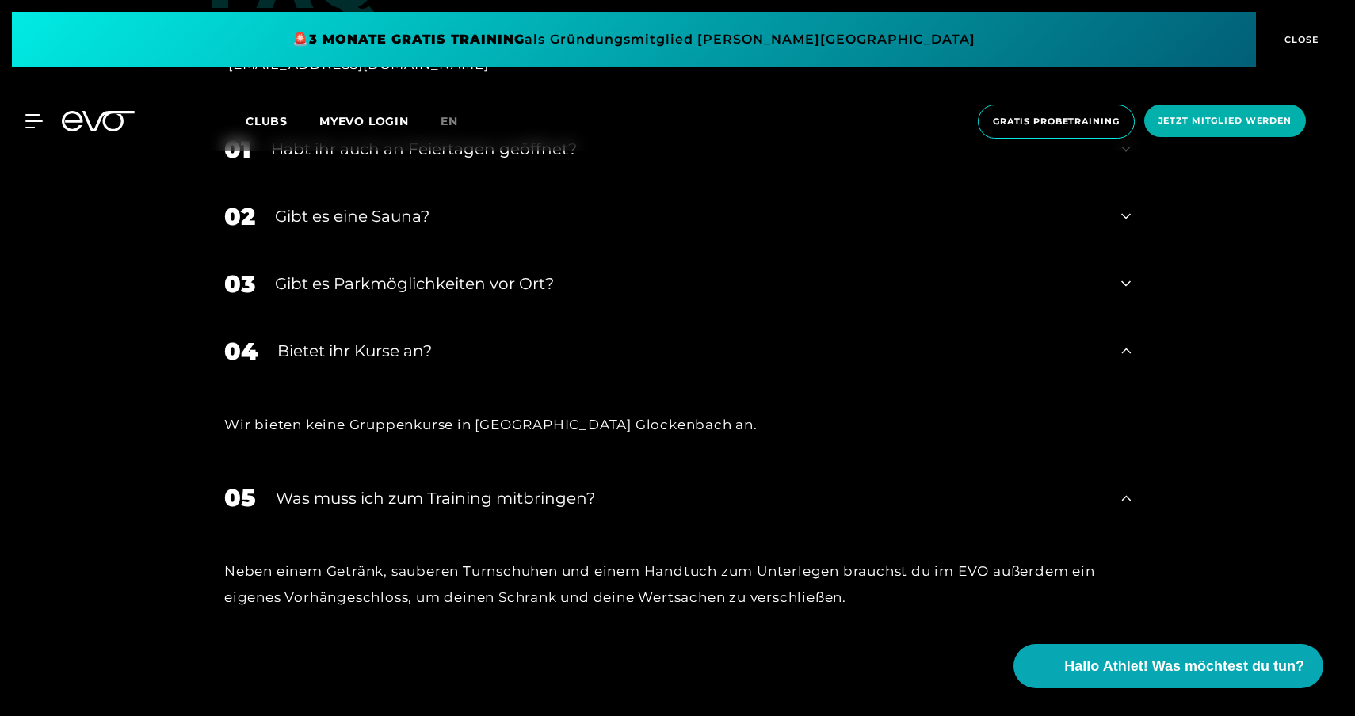
click at [536, 339] on div "Bietet ihr Kurse an?" at bounding box center [689, 351] width 824 height 24
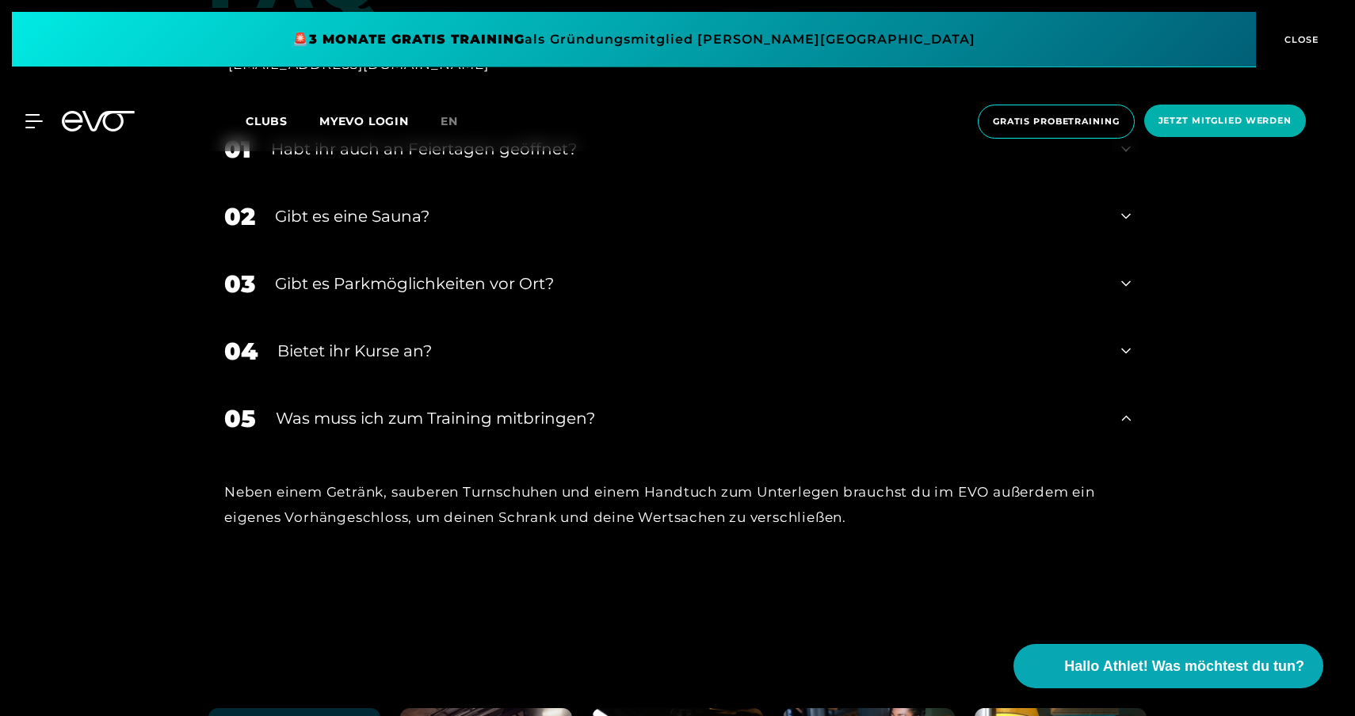
click at [477, 272] on div "Gibt es Parkmöglichkeiten vor Ort?" at bounding box center [688, 284] width 826 height 24
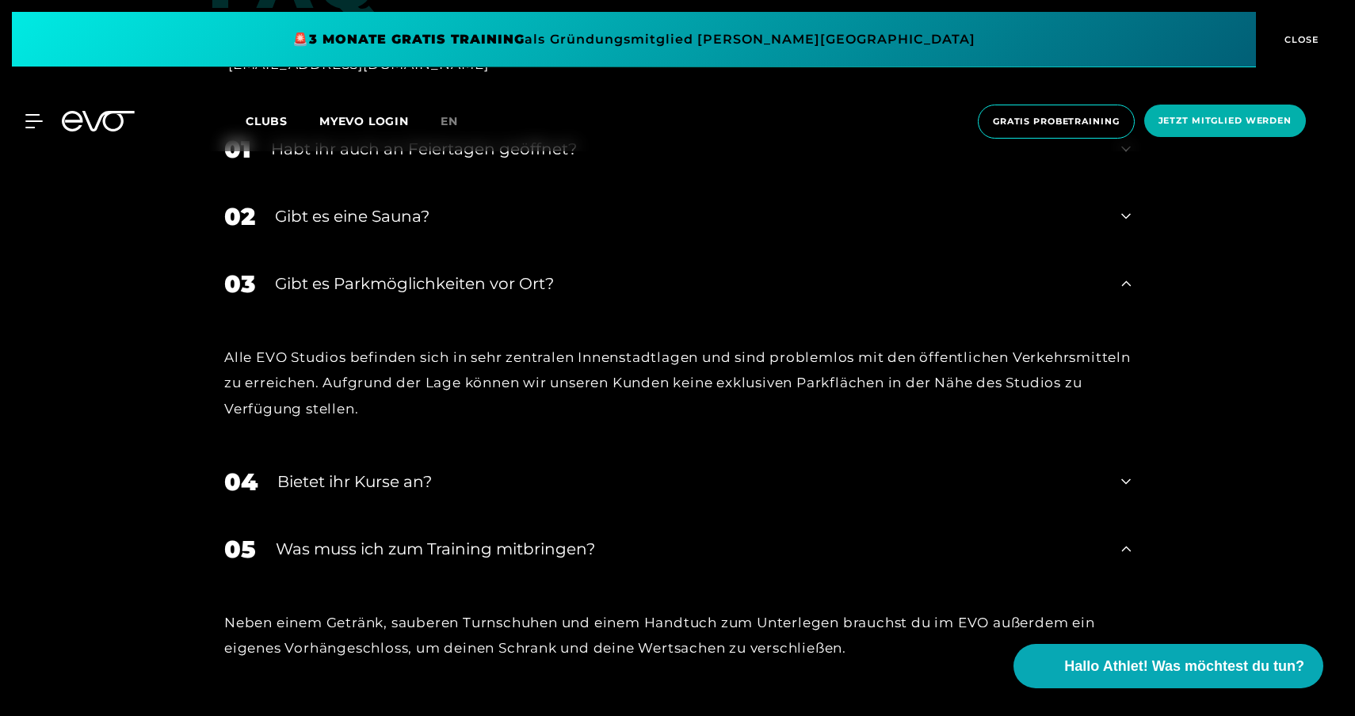
click at [490, 272] on div "Gibt es Parkmöglichkeiten vor Ort?" at bounding box center [688, 284] width 826 height 24
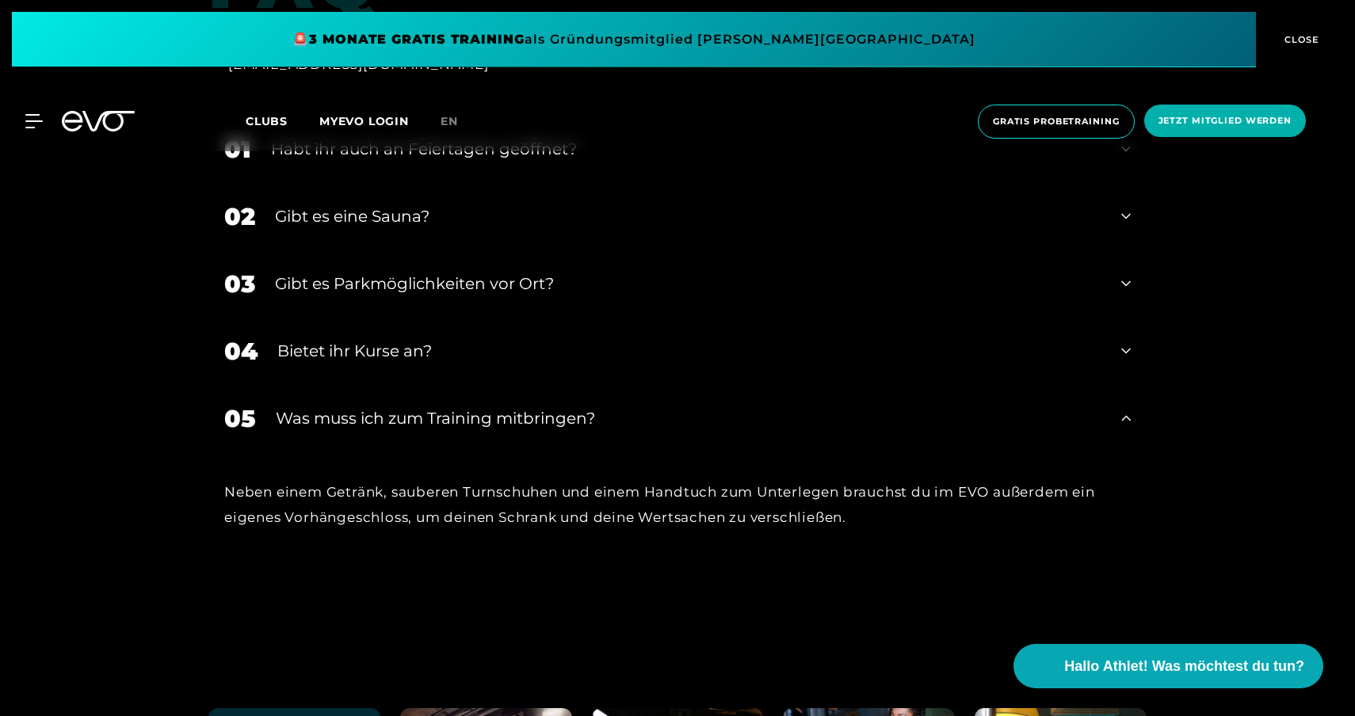
click at [471, 415] on div "05 Was muss ich zum Training mitbringen?" at bounding box center [677, 418] width 938 height 67
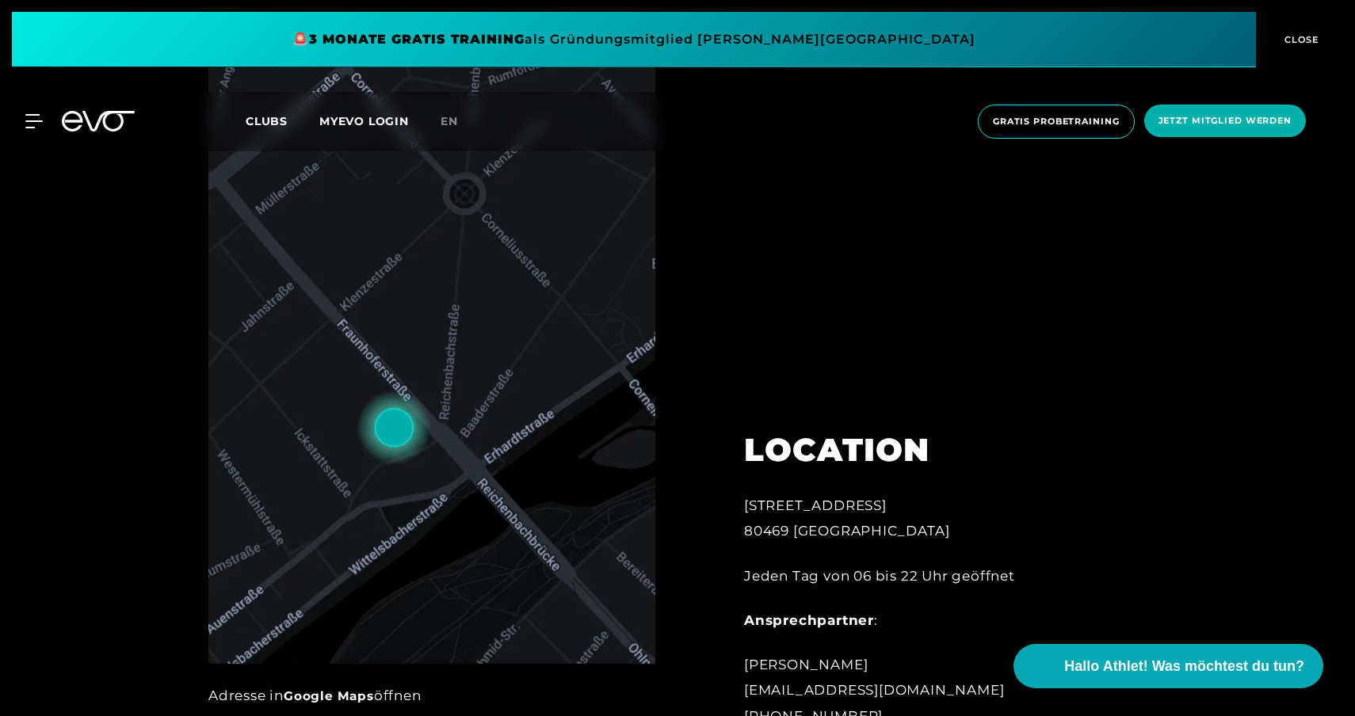
scroll to position [741, 0]
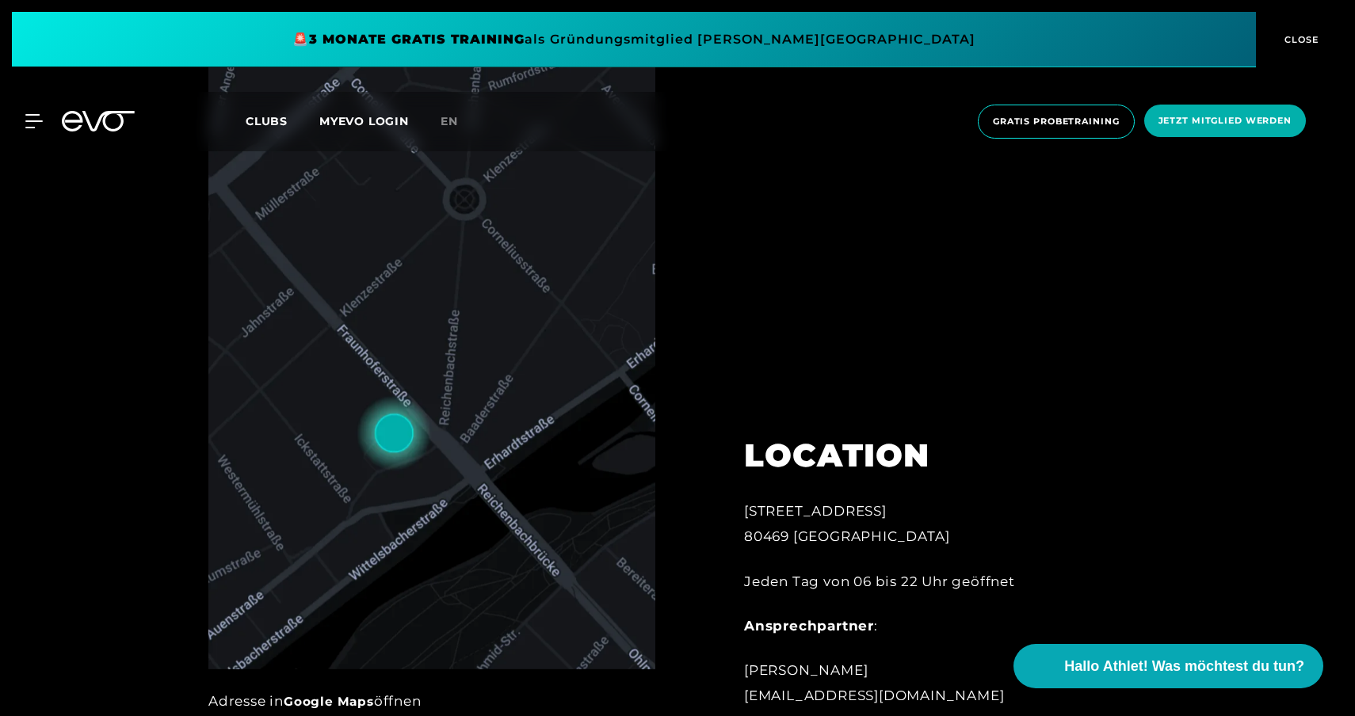
click at [553, 44] on span at bounding box center [634, 39] width 1244 height 55
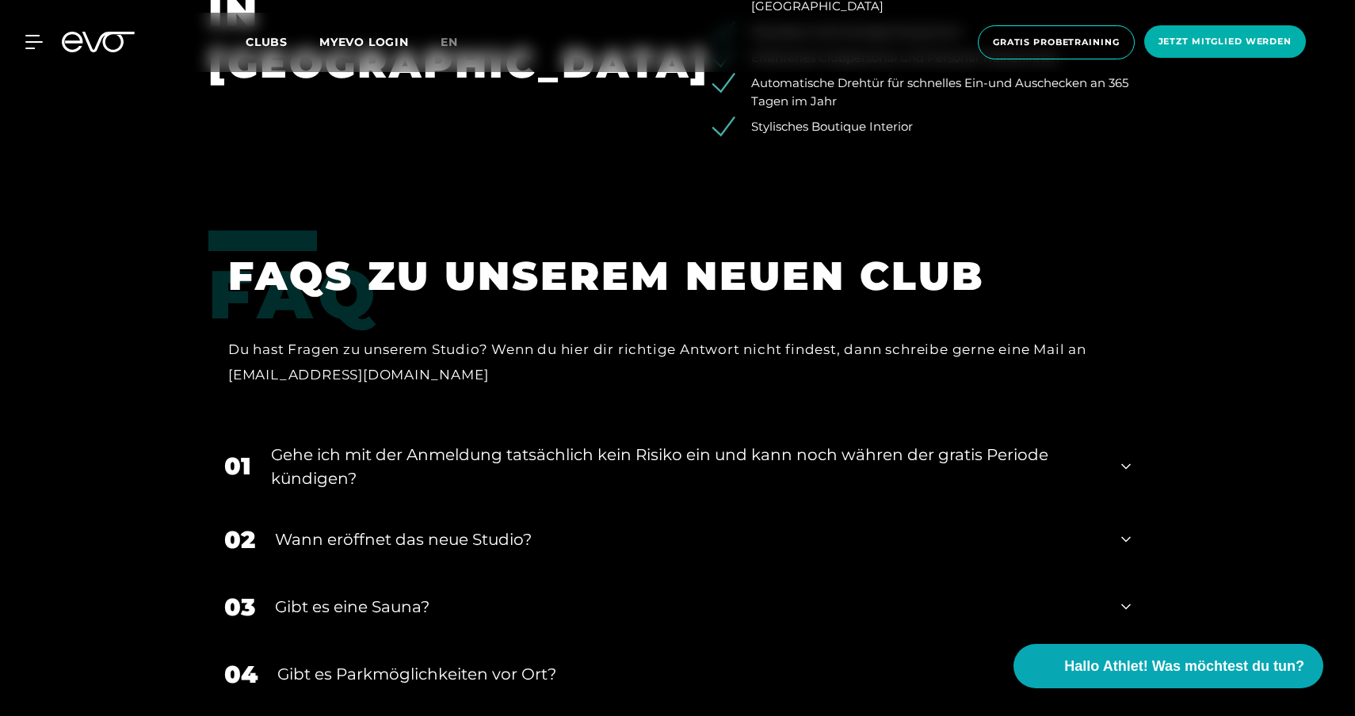
scroll to position [3213, 0]
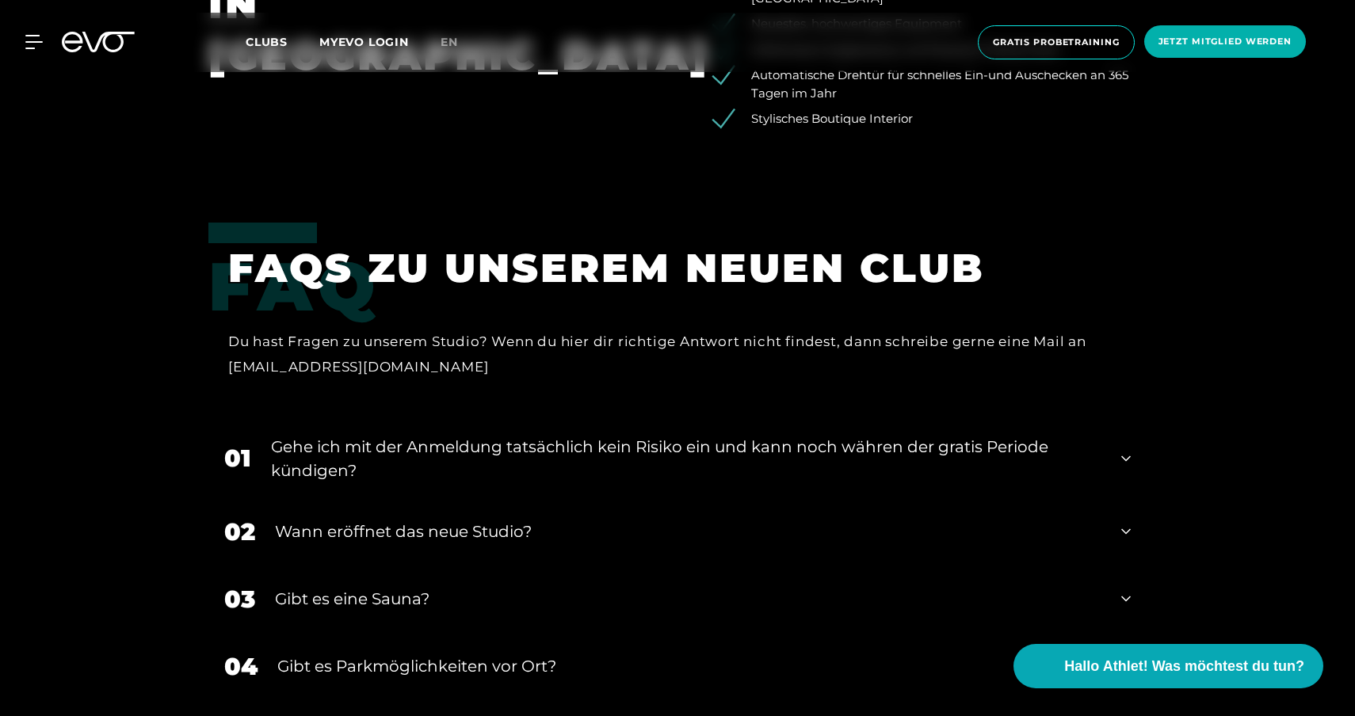
click at [907, 435] on div "Gehe ich mit der Anmeldung tatsächlich kein Risiko ein und kann noch währen der…" at bounding box center [686, 459] width 830 height 48
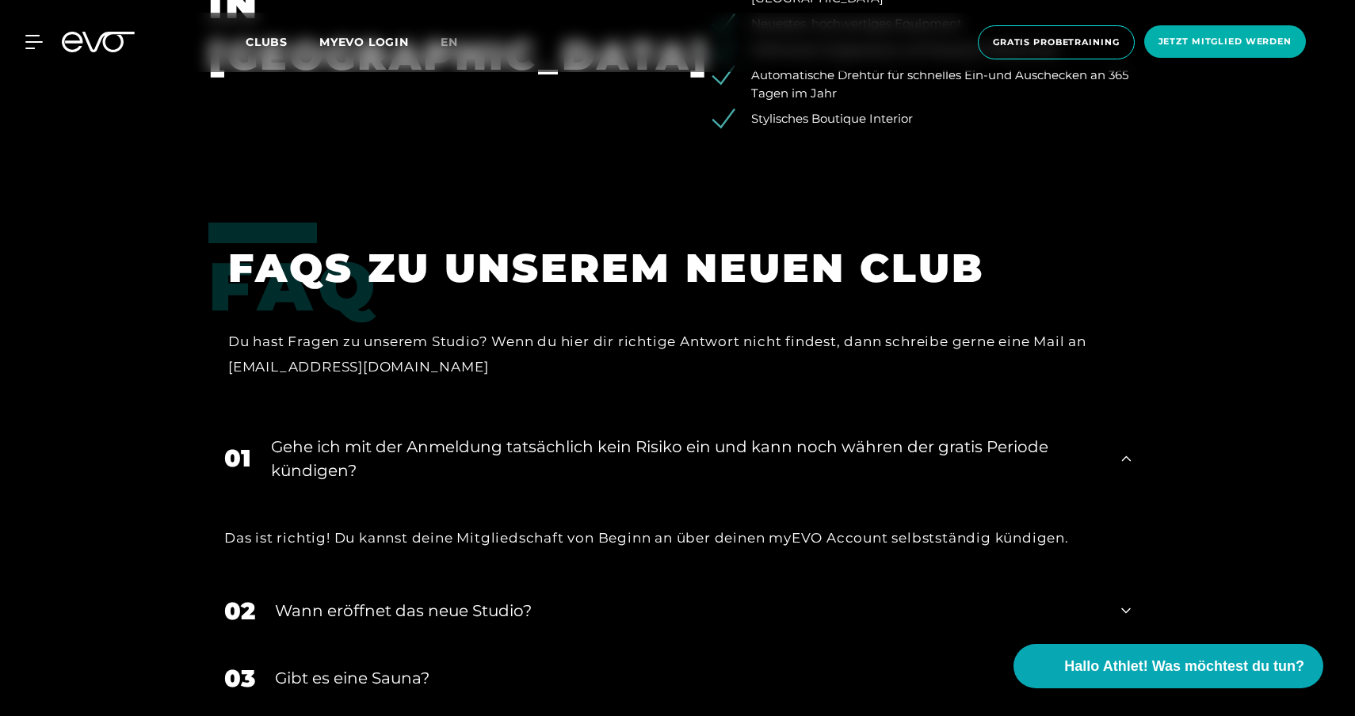
click at [907, 435] on div "Gehe ich mit der Anmeldung tatsächlich kein Risiko ein und kann noch währen der…" at bounding box center [686, 459] width 830 height 48
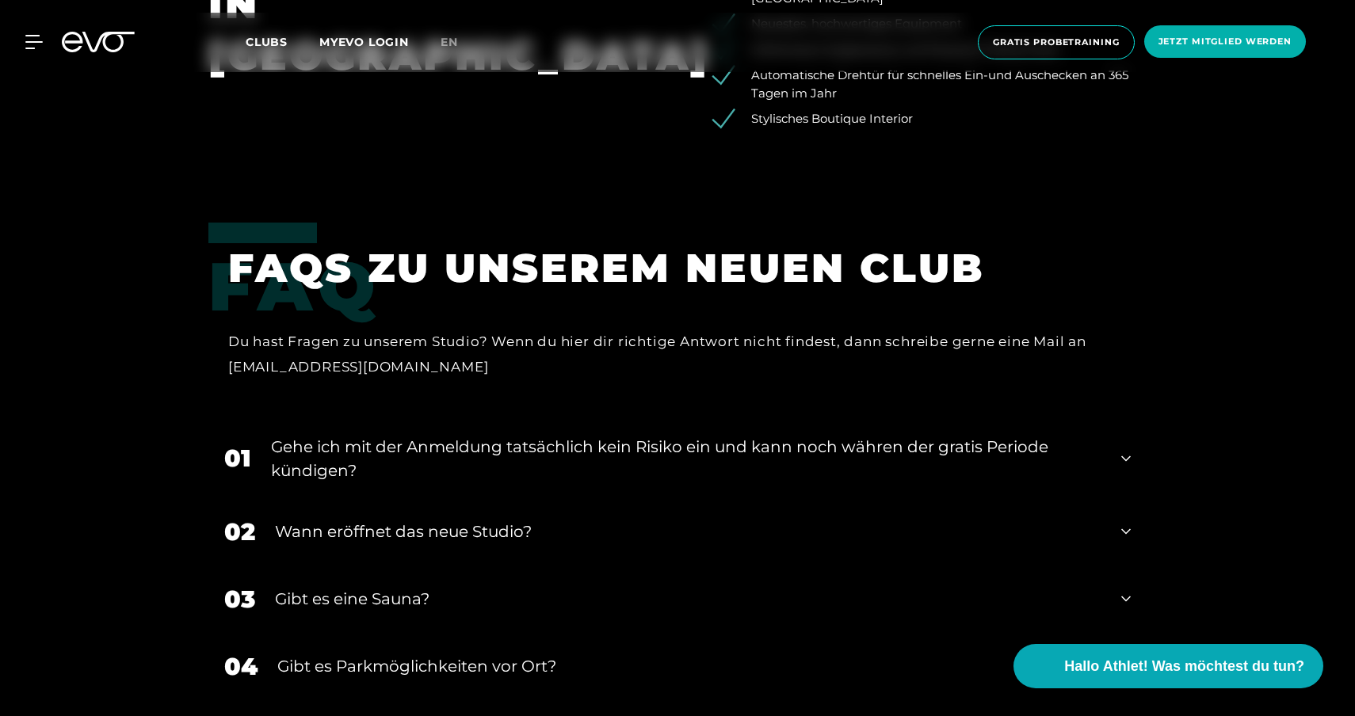
click at [874, 498] on div "02 Wann eröffnet das neue Studio?" at bounding box center [677, 531] width 938 height 67
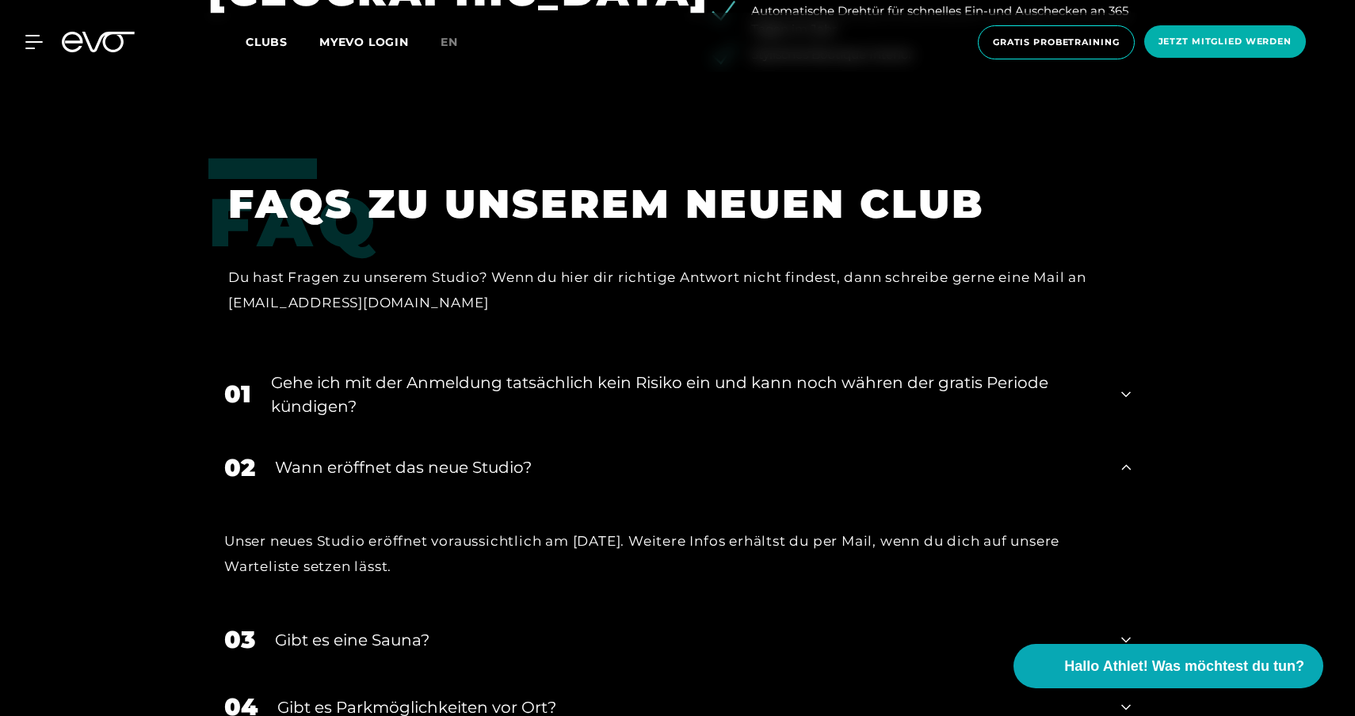
scroll to position [3295, 0]
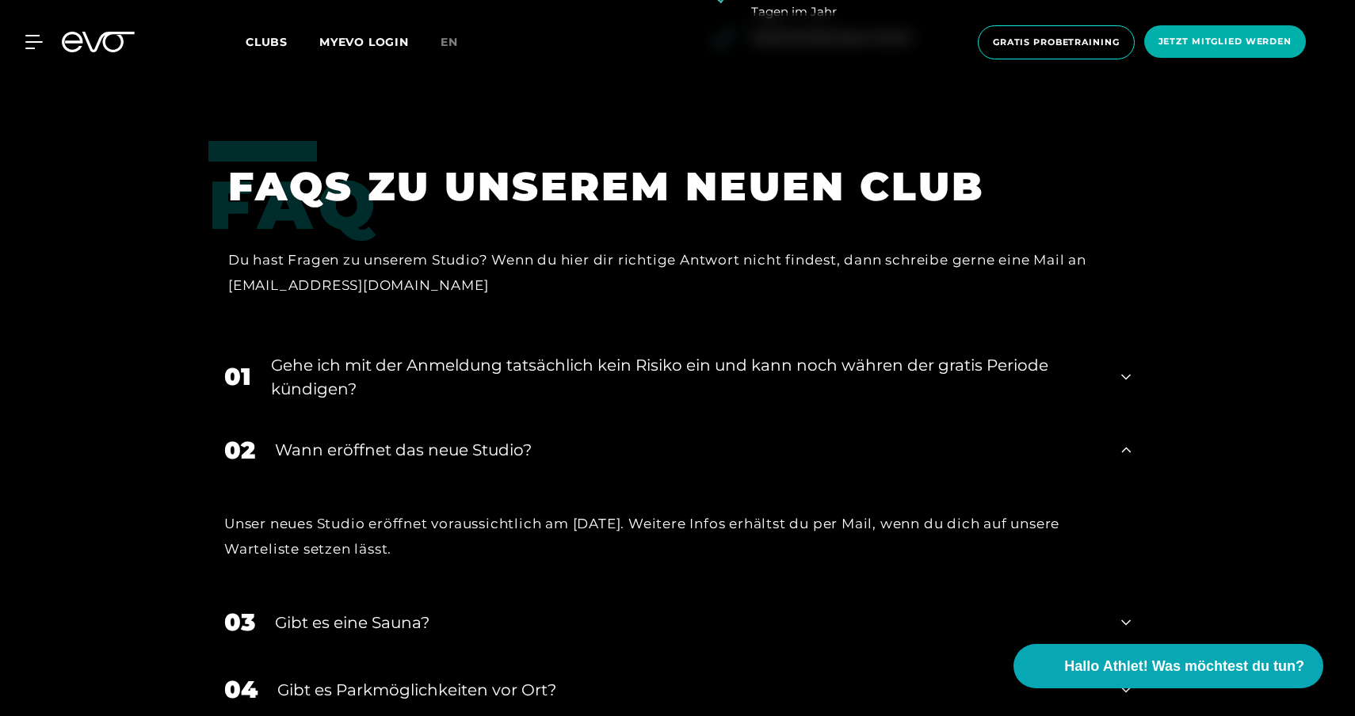
click at [888, 417] on div "02 Wann eröffnet das neue Studio?" at bounding box center [677, 450] width 938 height 67
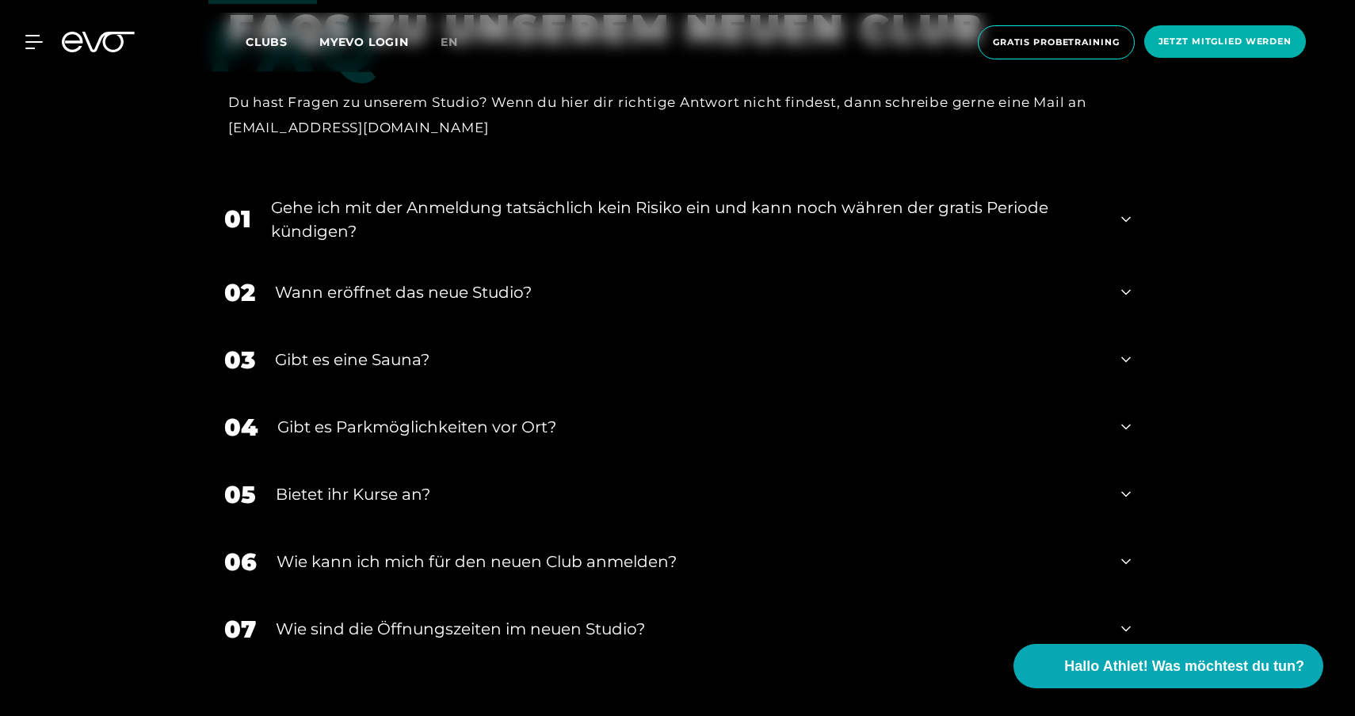
scroll to position [3480, 0]
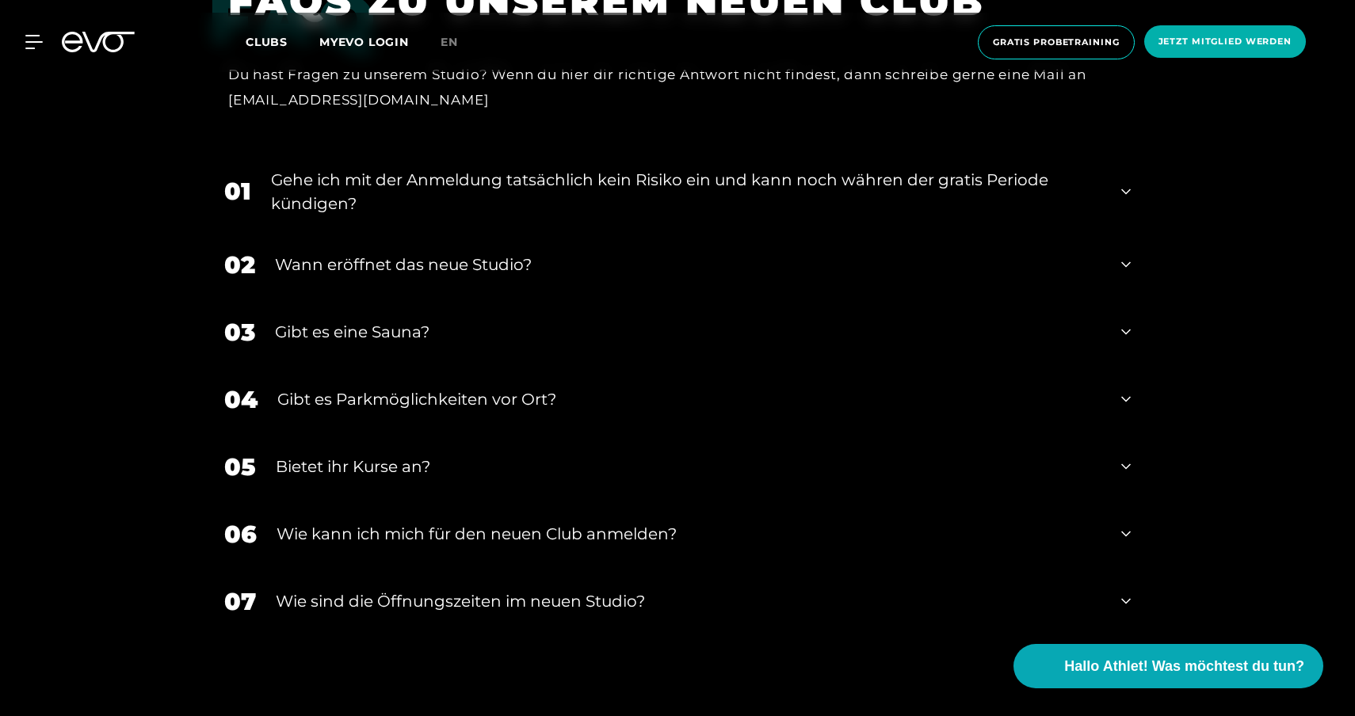
click at [852, 299] on div "03 Gibt es eine Sauna?" at bounding box center [677, 332] width 938 height 67
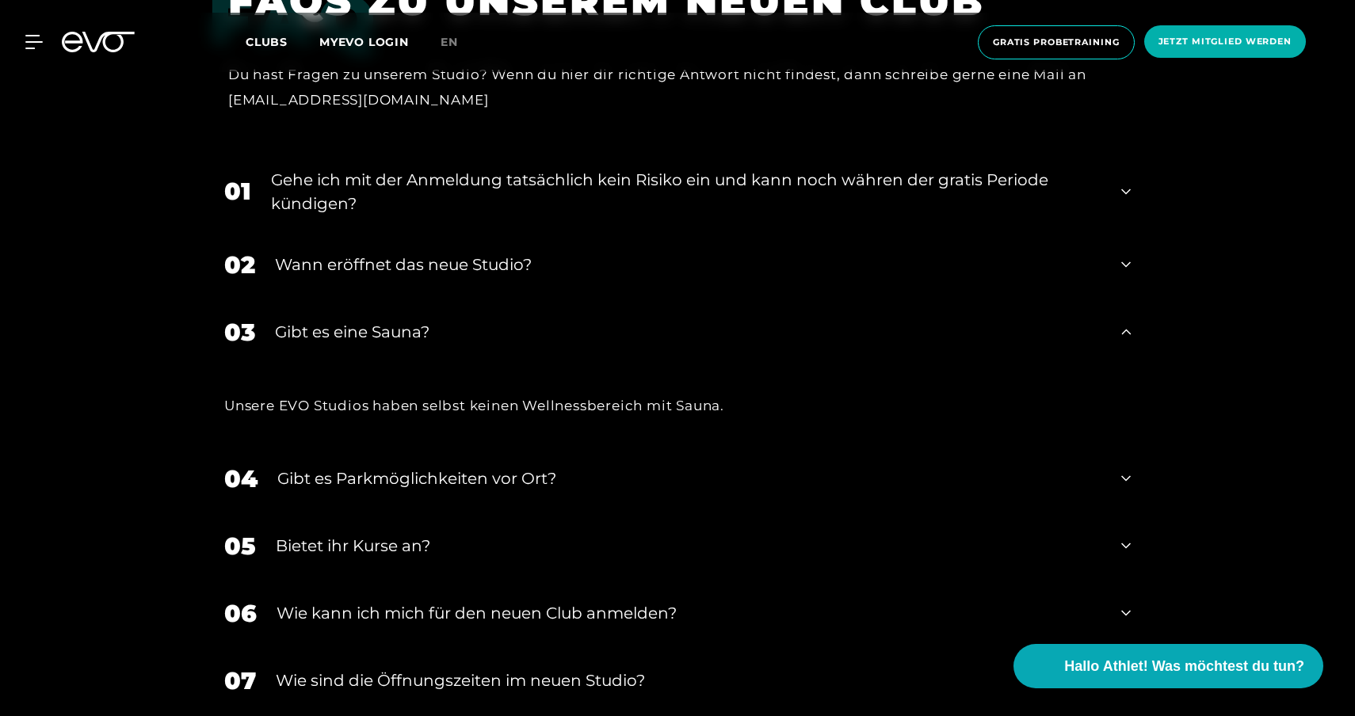
click at [852, 299] on div "03 Gibt es eine Sauna?" at bounding box center [677, 332] width 938 height 67
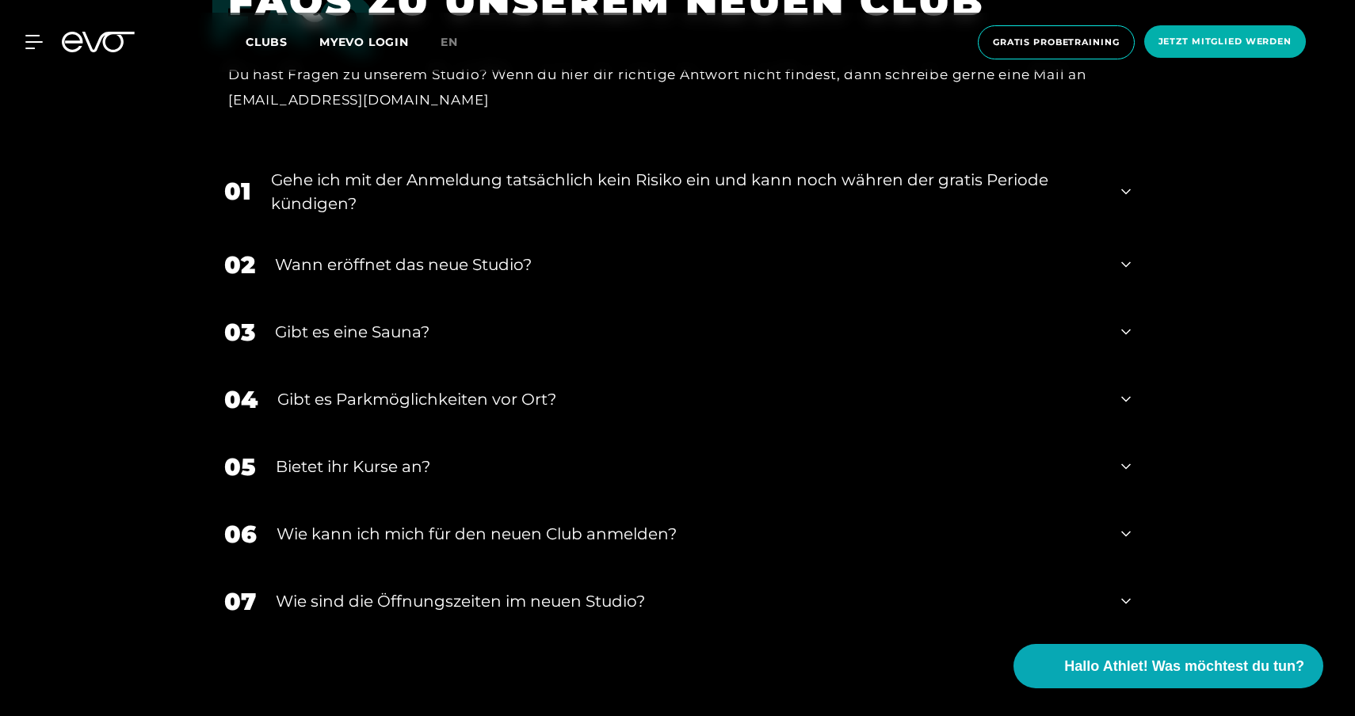
click at [787, 387] on div "Gibt es Parkmöglichkeiten vor Ort?" at bounding box center [689, 399] width 824 height 24
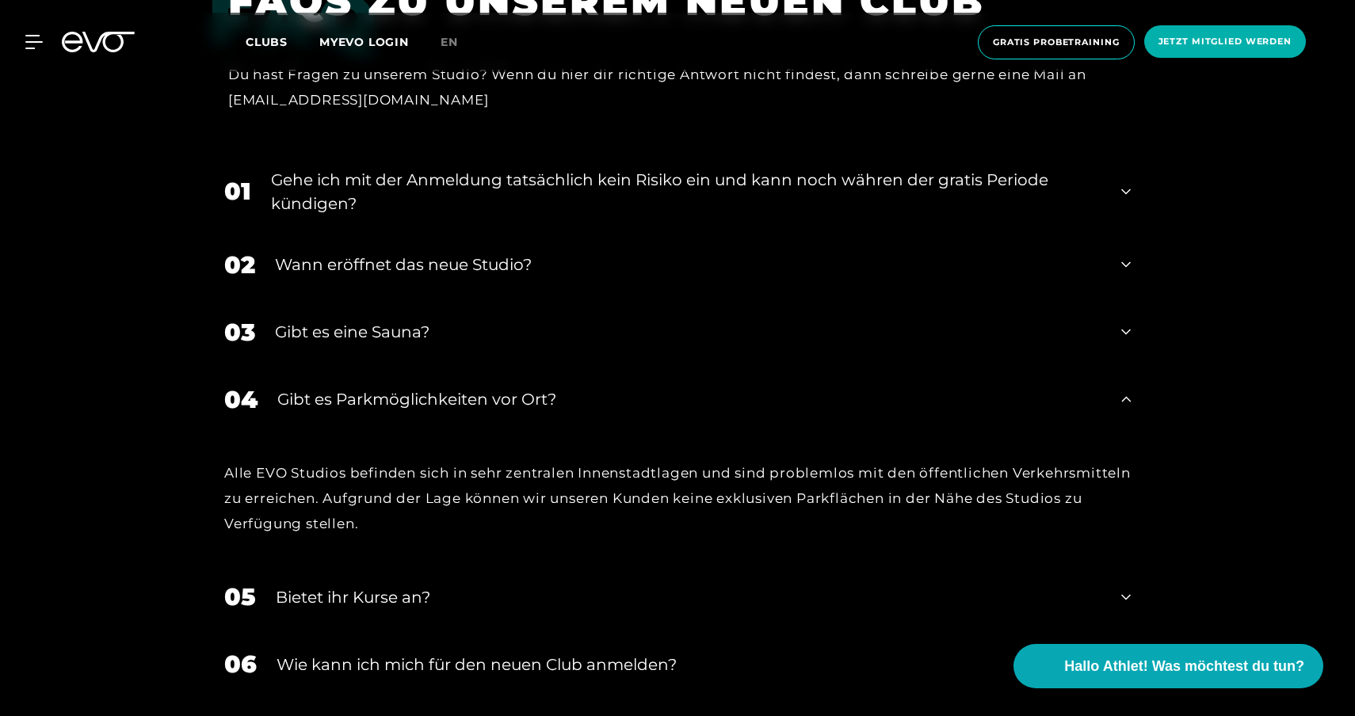
click at [777, 387] on div "Gibt es Parkmöglichkeiten vor Ort?" at bounding box center [689, 399] width 824 height 24
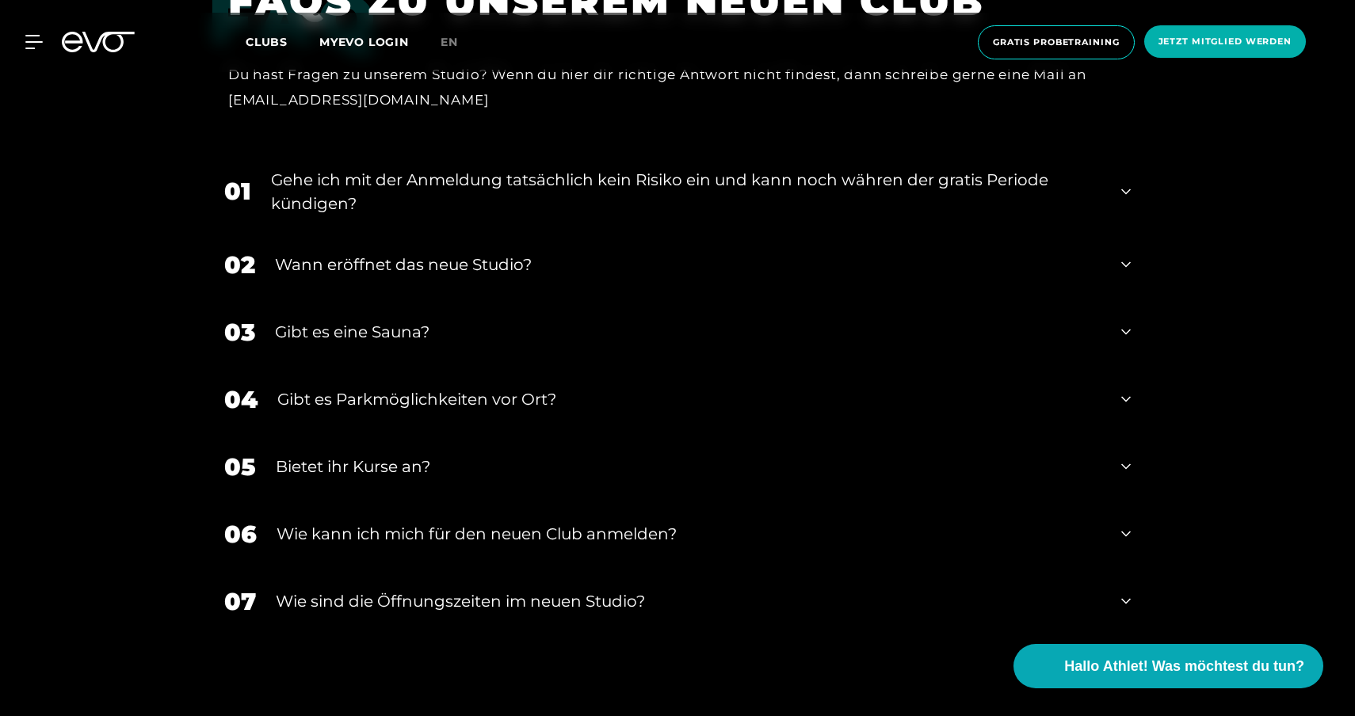
click at [691, 501] on div "06 Wie kann ich mich für den neuen Club anmelden?" at bounding box center [677, 534] width 938 height 67
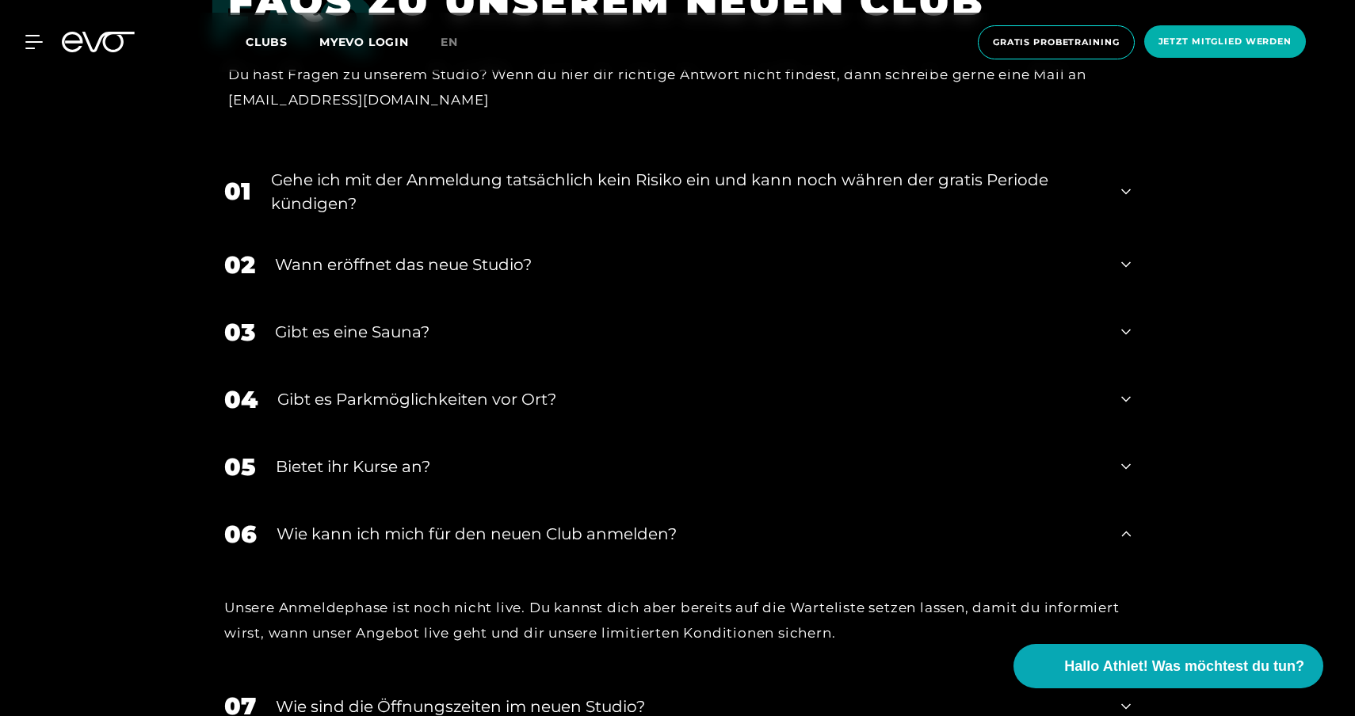
click at [699, 501] on div "06 Wie kann ich mich für den neuen Club anmelden?" at bounding box center [677, 534] width 938 height 67
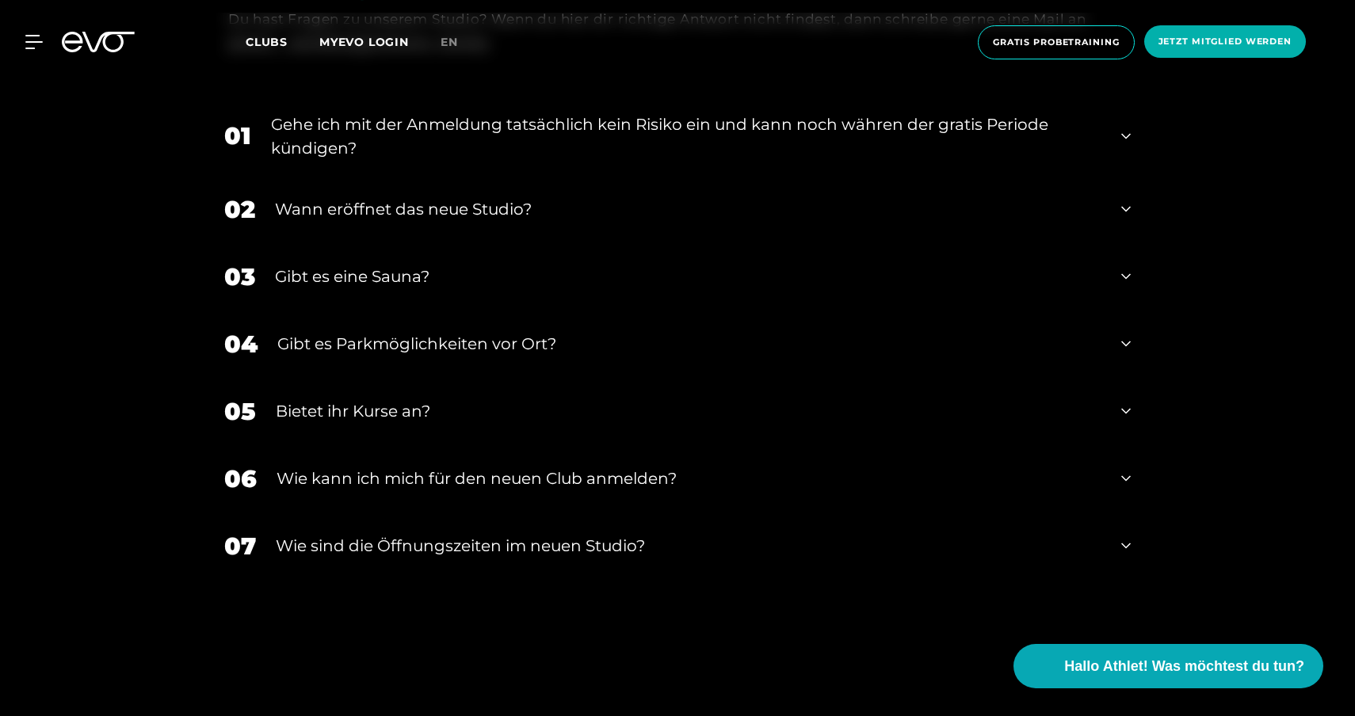
scroll to position [3541, 0]
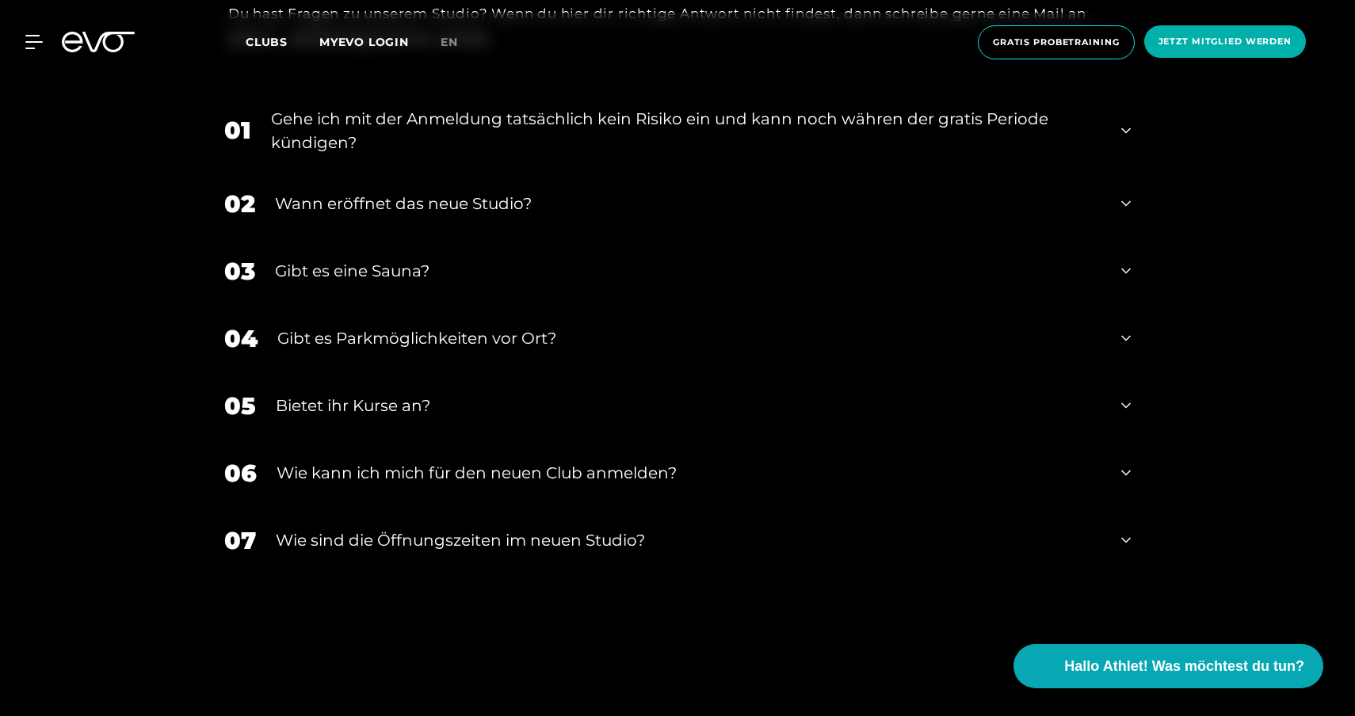
click at [682, 507] on div "07 ​Wie sind die Öffnungszeiten im neuen Studio?" at bounding box center [677, 540] width 938 height 67
click at [29, 44] on icon at bounding box center [36, 42] width 23 height 14
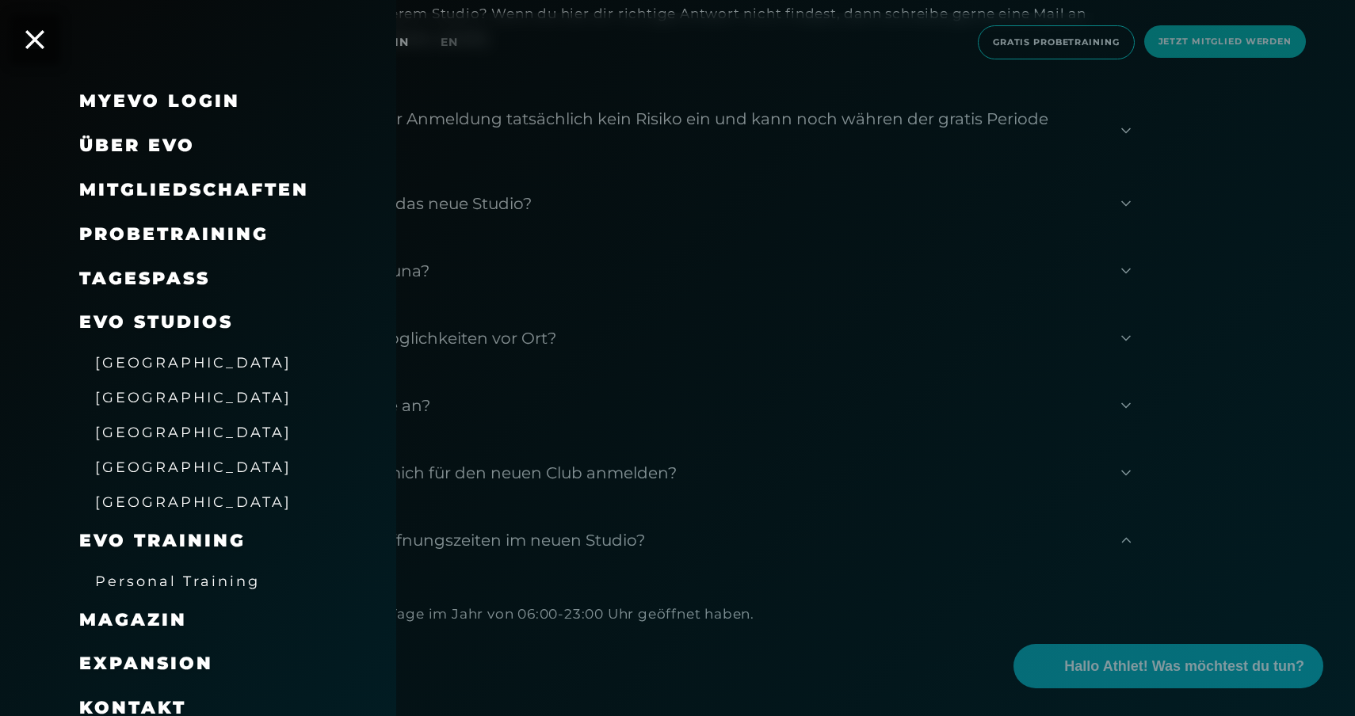
click at [159, 184] on span "Mitgliedschaften" at bounding box center [194, 189] width 230 height 21
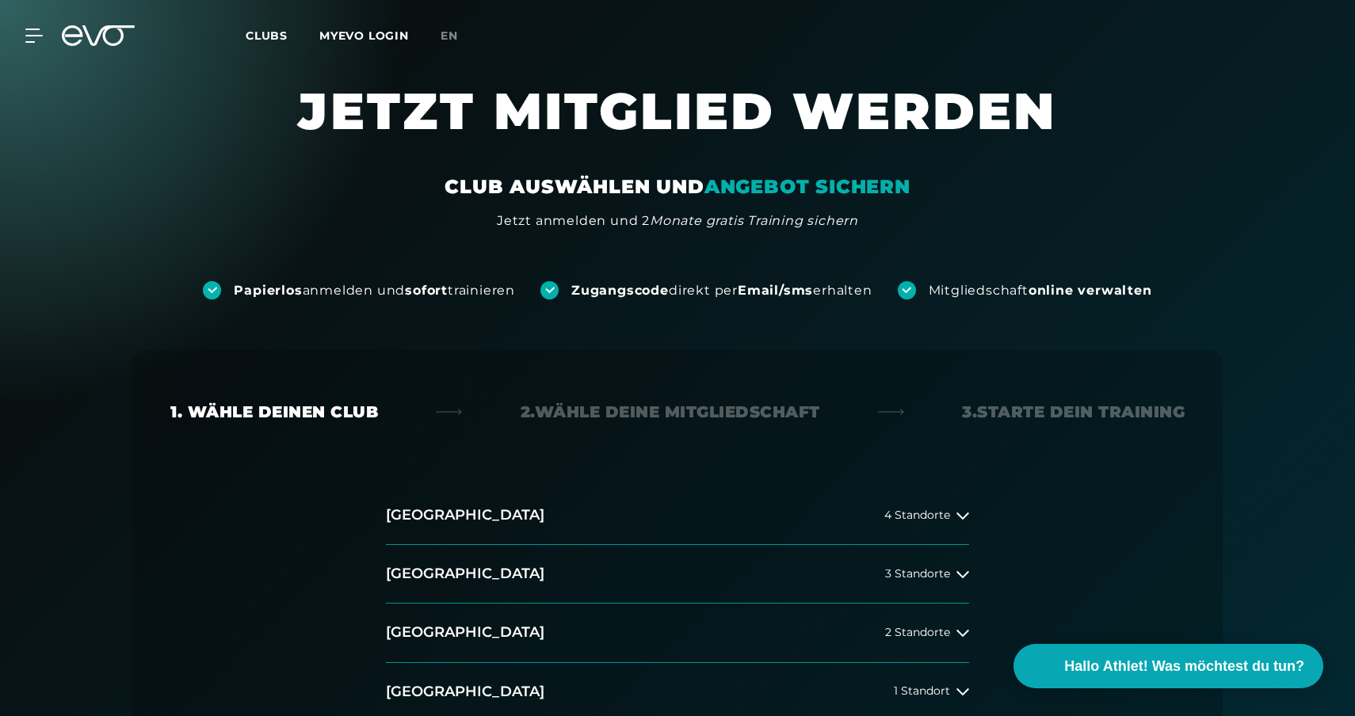
click at [44, 45] on div "MyEVO Login Über EVO Mitgliedschaften Probetraining TAGESPASS EVO Studios Düsse…" at bounding box center [677, 36] width 1348 height 46
click at [33, 42] on div "MyEVO Login Über EVO Mitgliedschaften Probetraining TAGESPASS EVO Studios Düsse…" at bounding box center [677, 36] width 1348 height 46
click at [37, 35] on icon at bounding box center [37, 35] width 22 height 13
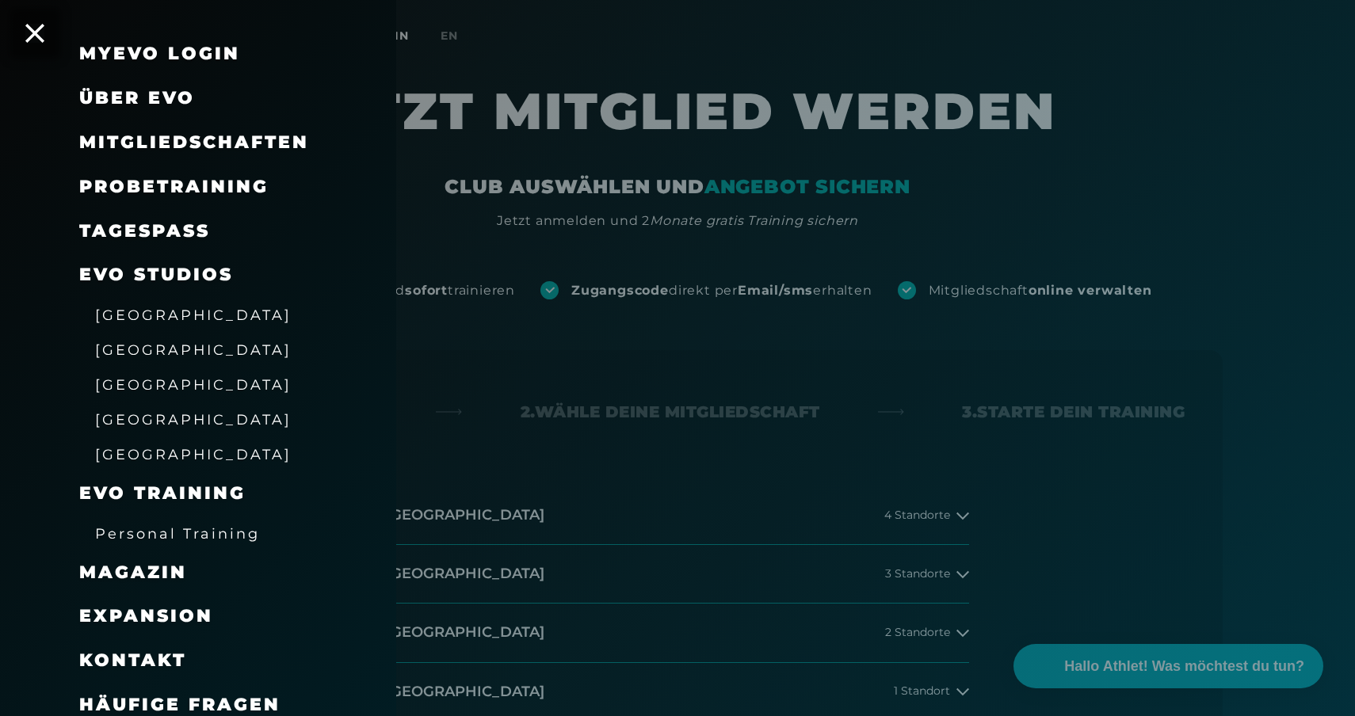
scroll to position [47, 0]
click at [127, 606] on span "Expansion" at bounding box center [146, 616] width 134 height 21
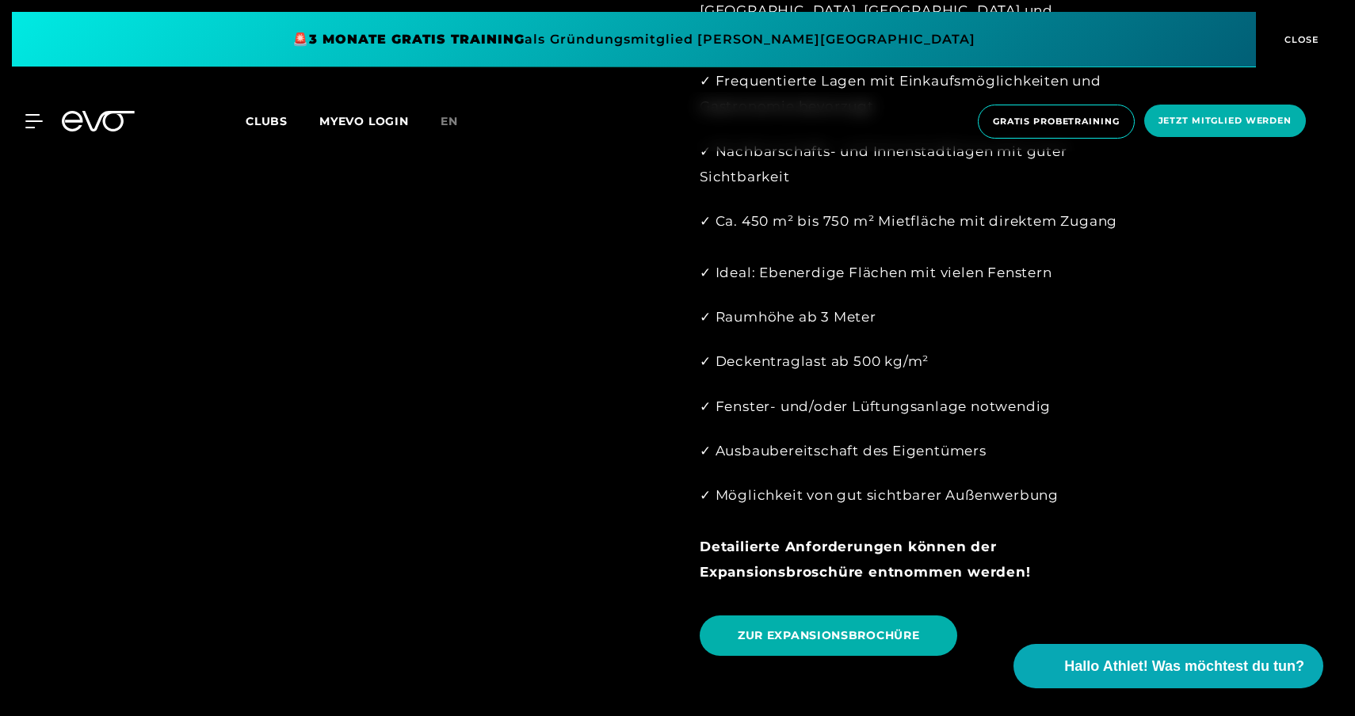
scroll to position [1615, 0]
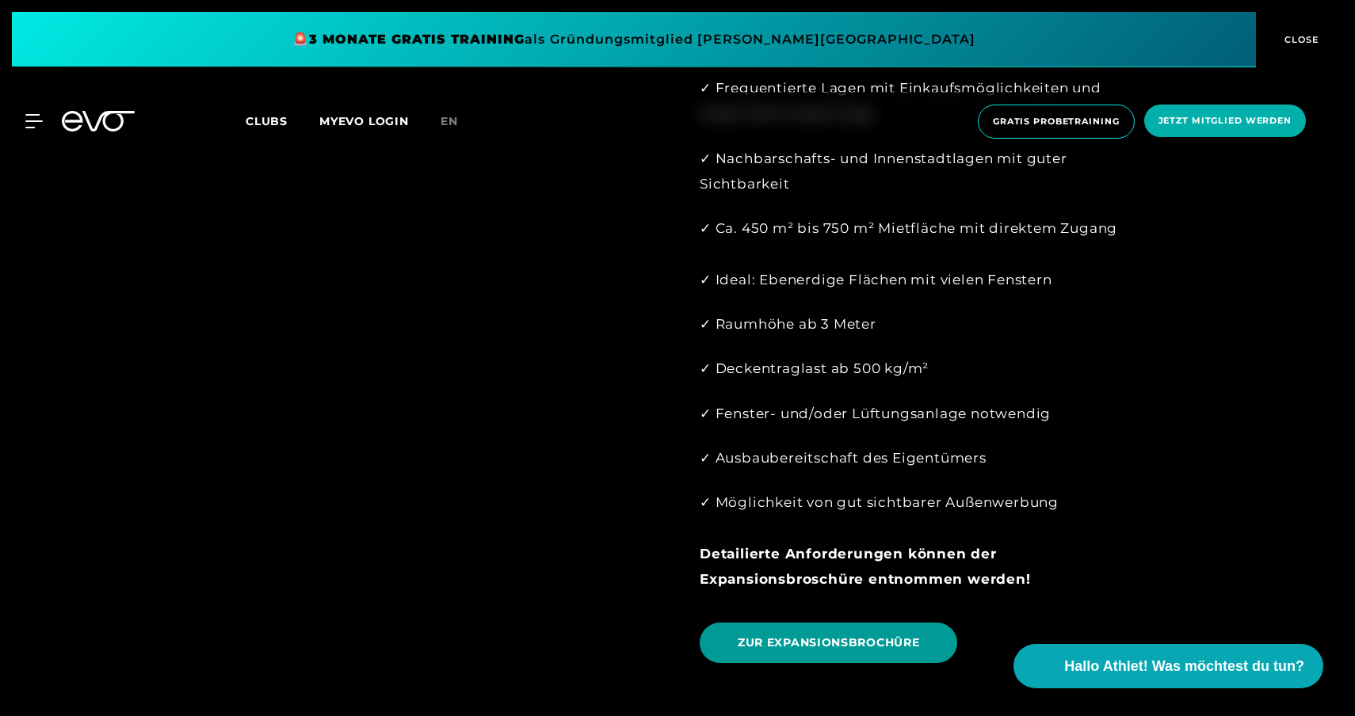
click at [790, 635] on span "ZUR EXPANSIONSBROCHÜRE" at bounding box center [828, 643] width 181 height 17
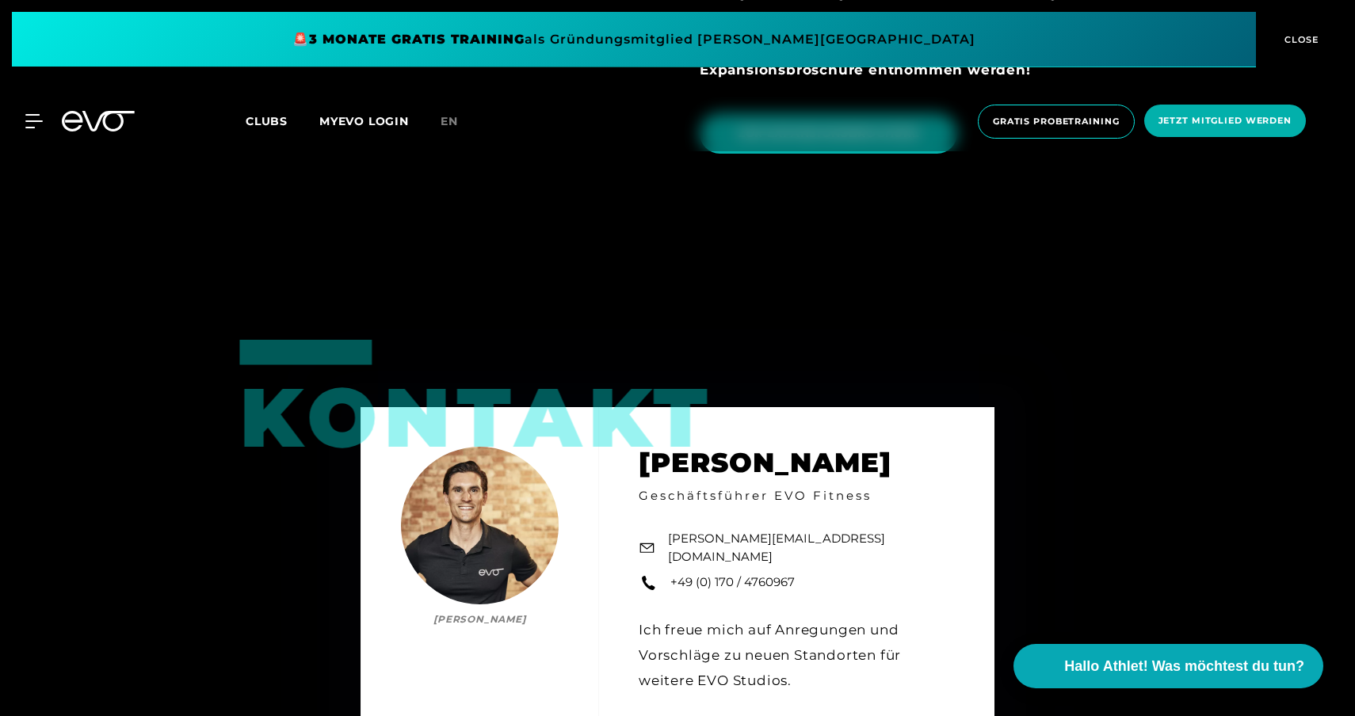
scroll to position [2124, 0]
